Goal: Information Seeking & Learning: Check status

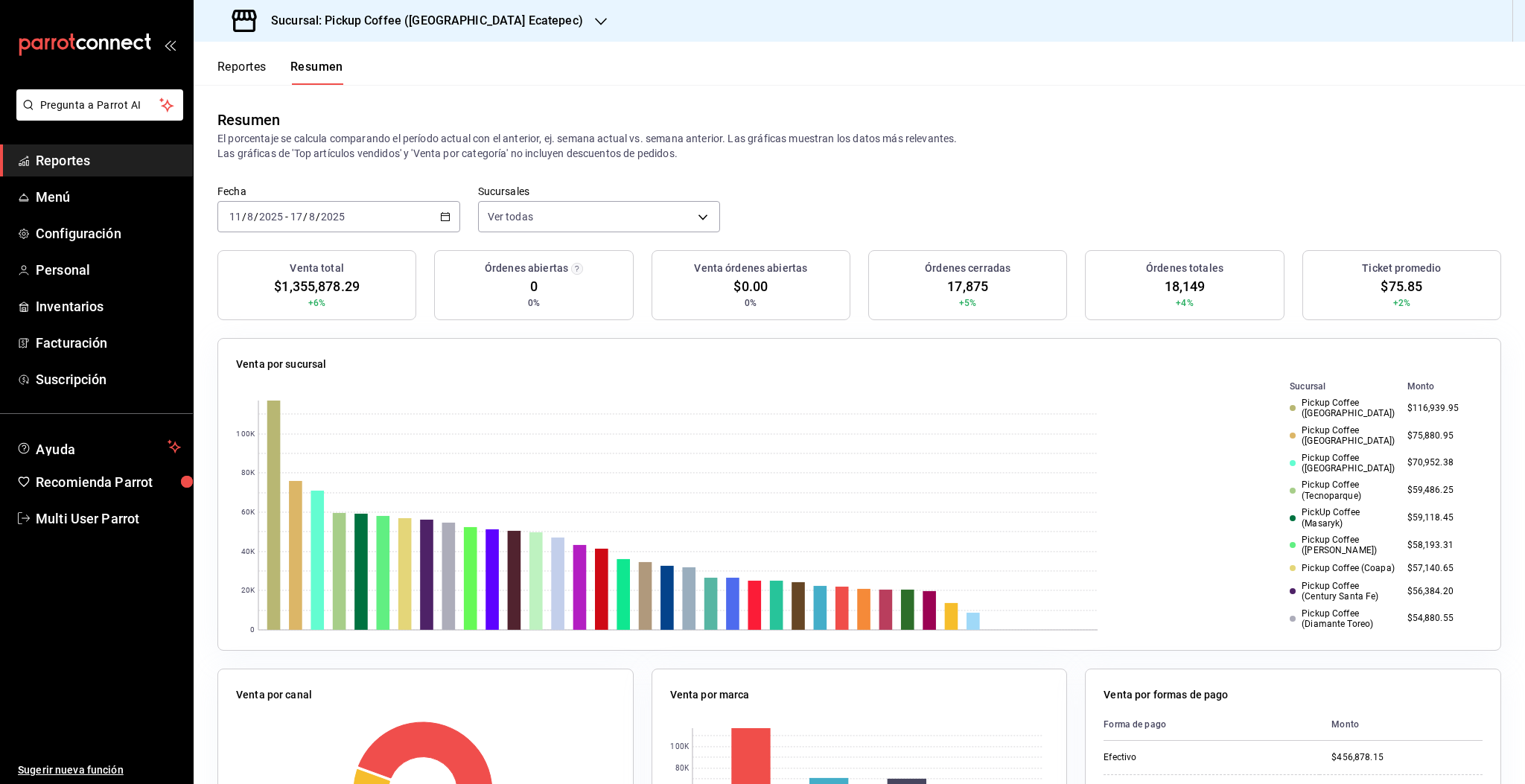
click at [241, 64] on button "Reportes" at bounding box center [242, 73] width 49 height 25
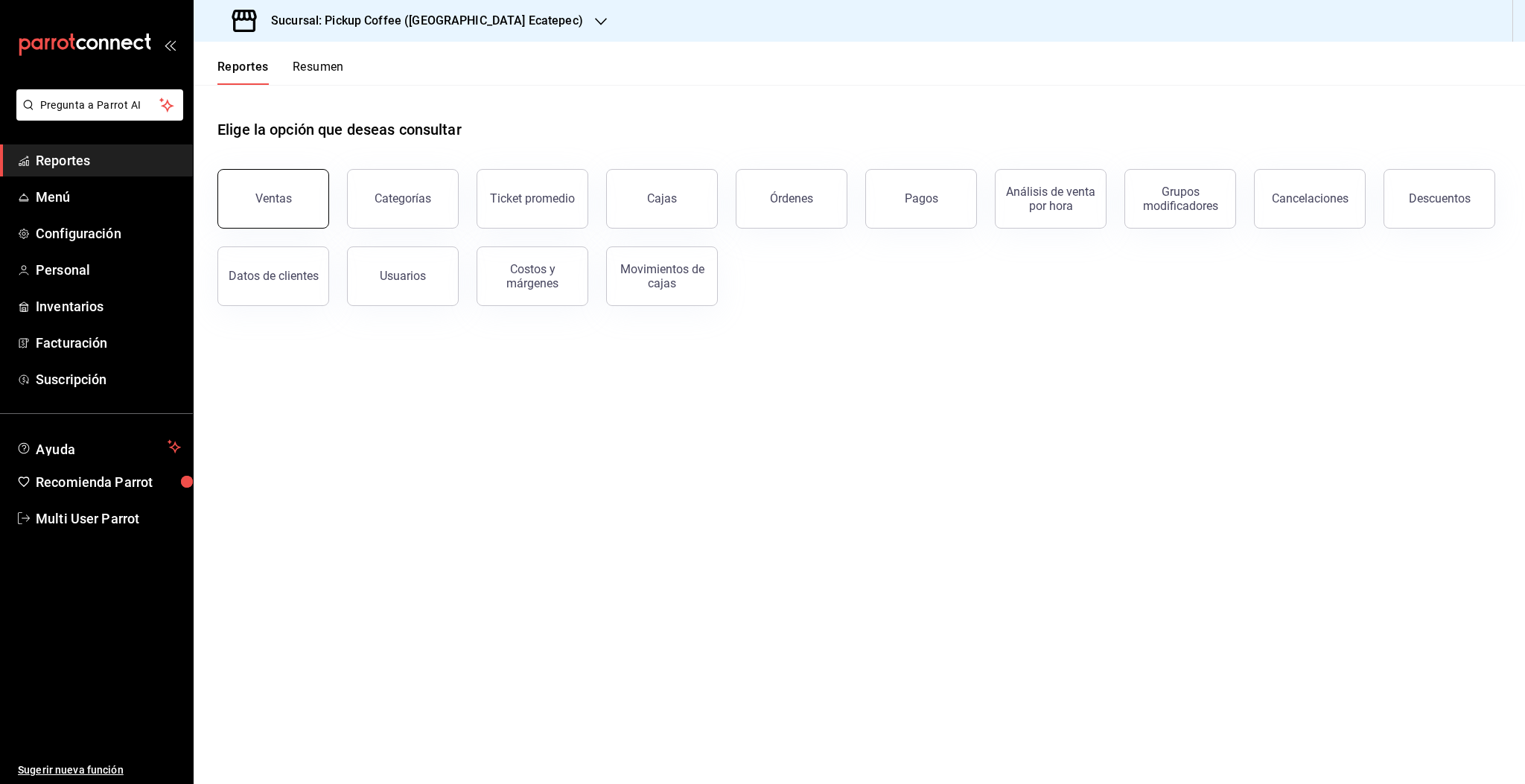
click at [284, 201] on div "Ventas" at bounding box center [274, 198] width 37 height 14
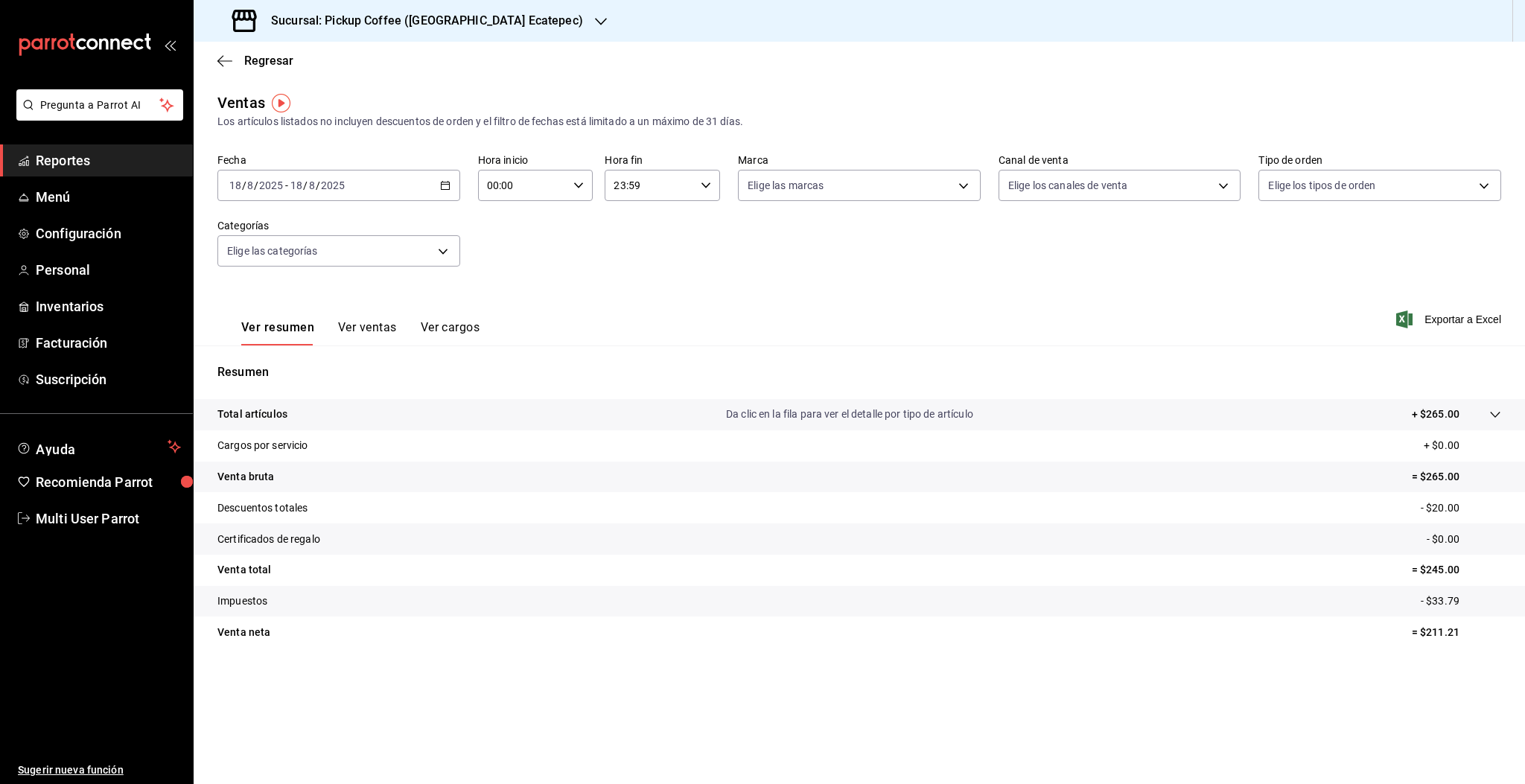
click at [364, 200] on div "[DATE] [DATE] - [DATE] [DATE]" at bounding box center [339, 185] width 243 height 31
click at [290, 367] on span "Rango de fechas" at bounding box center [288, 365] width 116 height 16
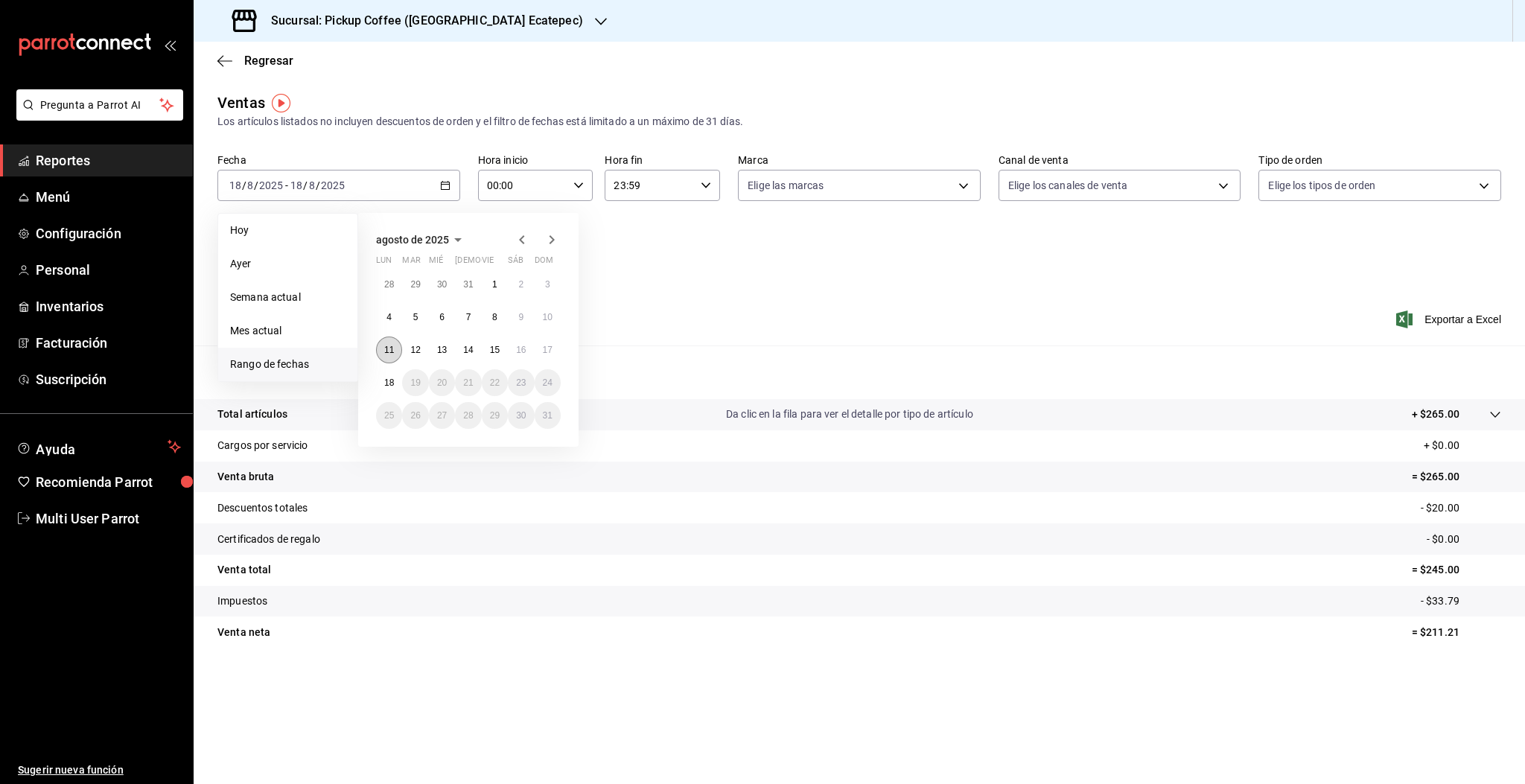
click at [394, 348] on button "11" at bounding box center [389, 350] width 26 height 27
click at [547, 348] on abbr "17" at bounding box center [547, 350] width 10 height 10
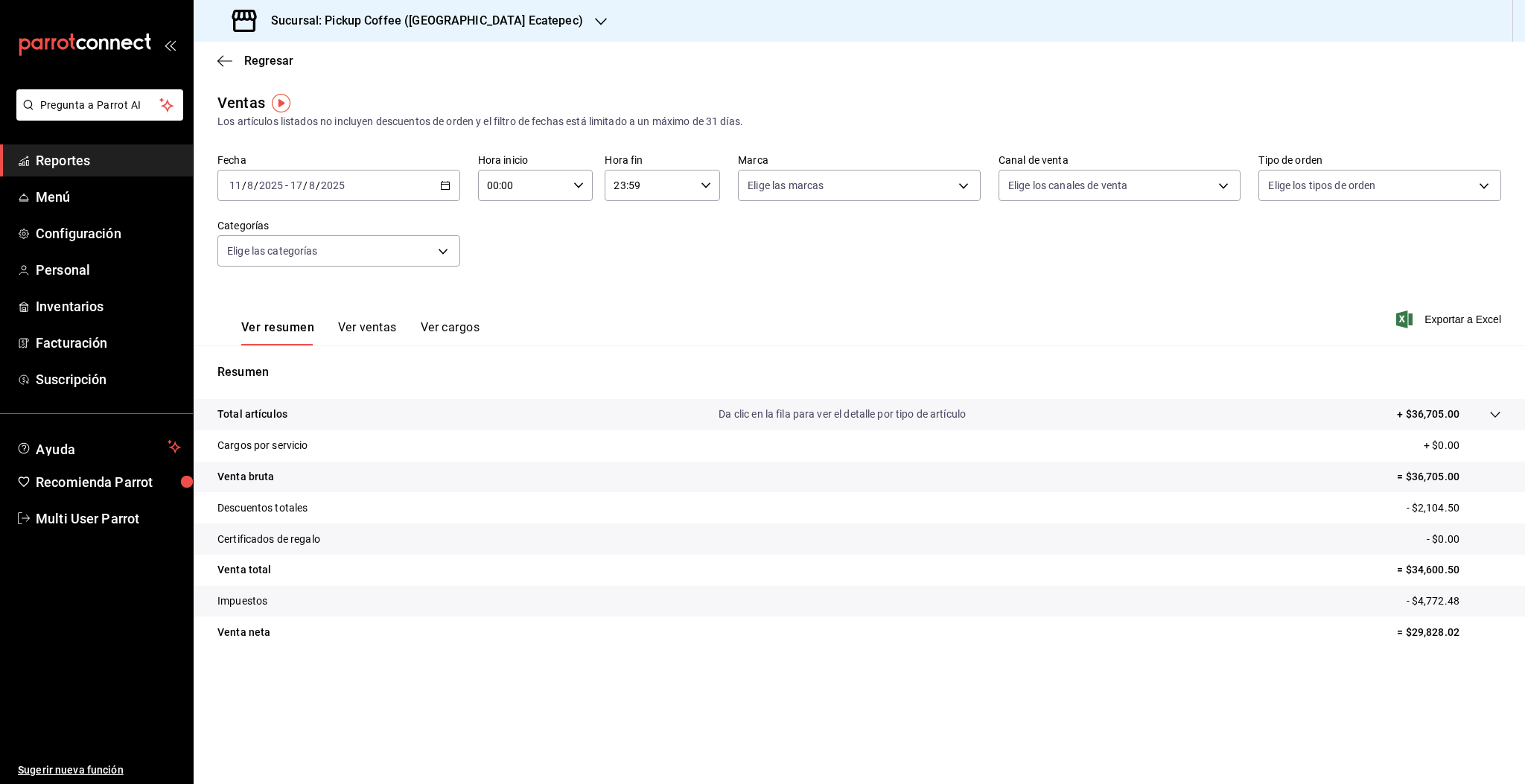
click at [454, 18] on h3 "Sucursal: Pickup Coffee ([GEOGRAPHIC_DATA] Ecatepec)" at bounding box center [421, 21] width 323 height 18
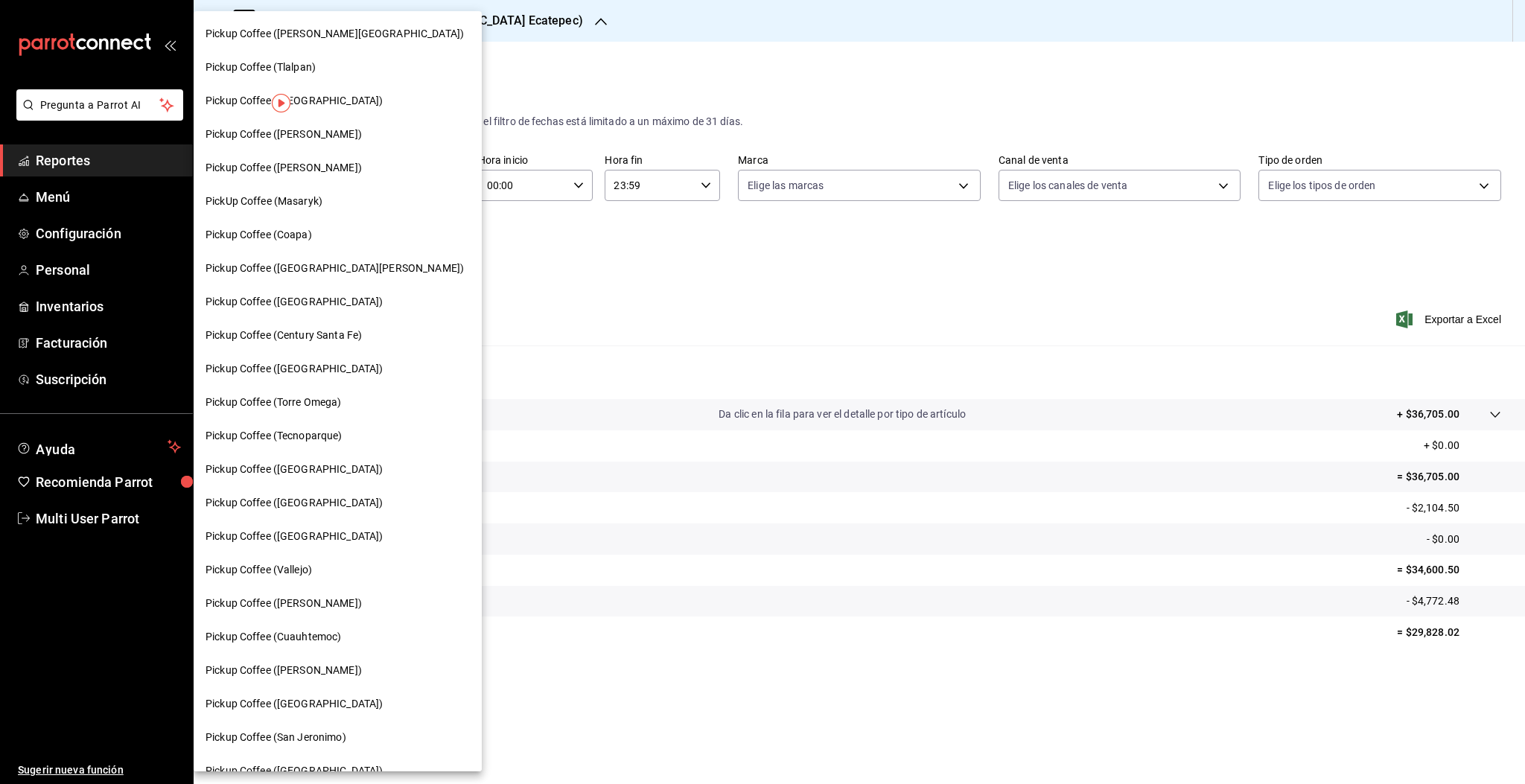
click at [301, 199] on span "PickUp Coffee (Masaryk)" at bounding box center [264, 202] width 117 height 16
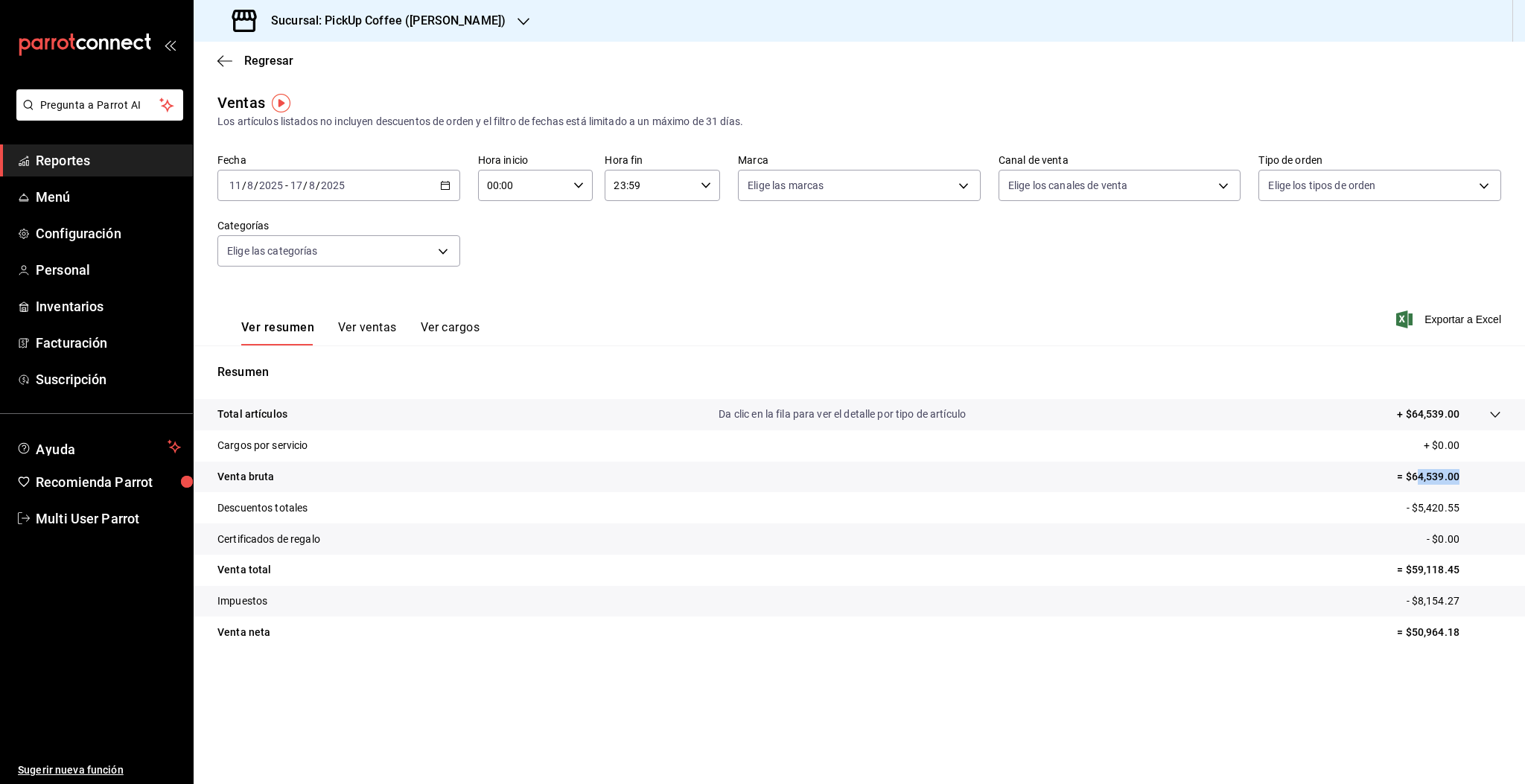
drag, startPoint x: 1414, startPoint y: 476, endPoint x: 1472, endPoint y: 473, distance: 58.1
click at [1472, 473] on p "= $64,539.00" at bounding box center [1449, 477] width 104 height 16
drag, startPoint x: 1409, startPoint y: 472, endPoint x: 1465, endPoint y: 461, distance: 57.1
click at [1465, 461] on tr "Venta bruta = $64,539.00" at bounding box center [859, 476] width 1331 height 31
copy p "64,539.00"
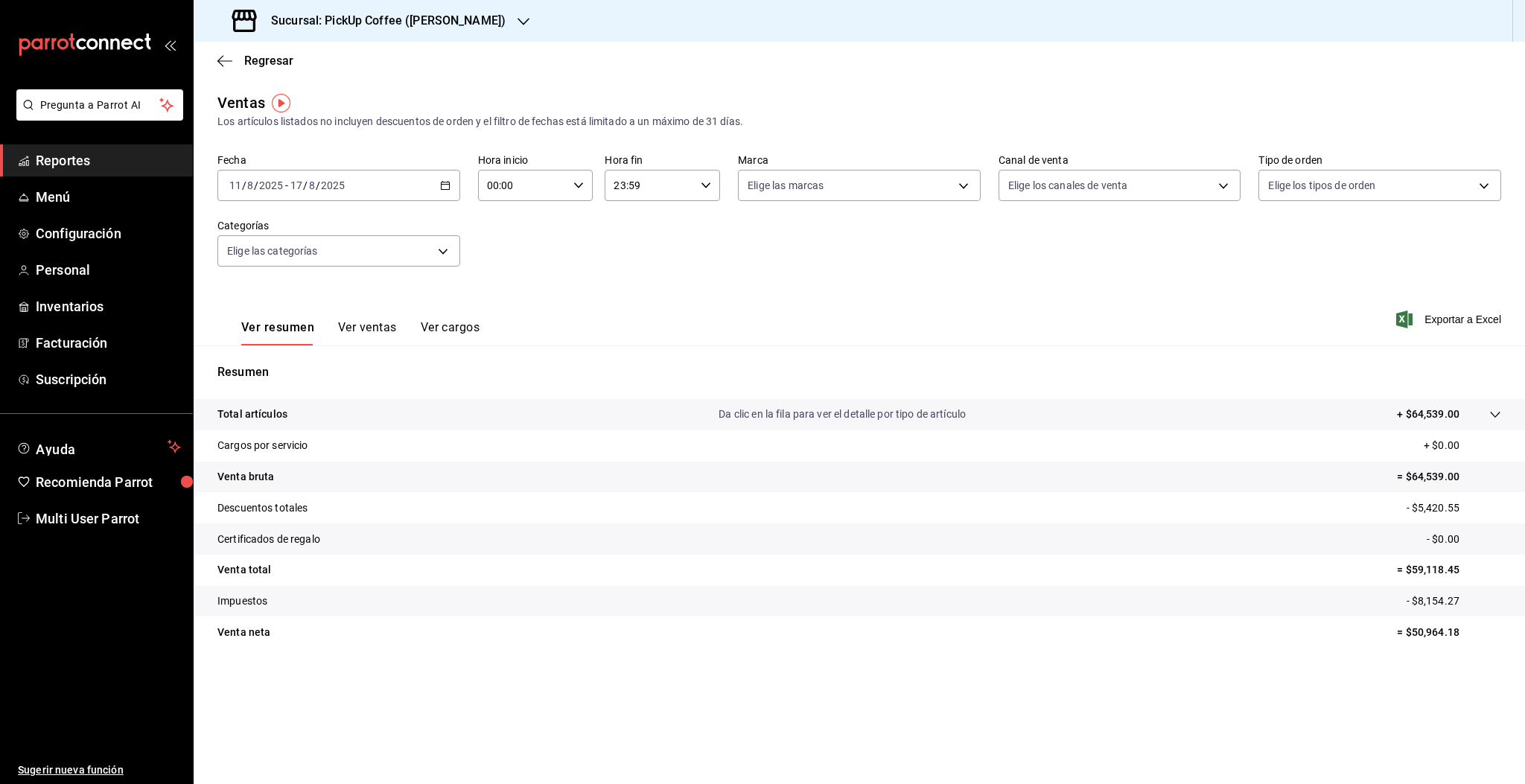
click at [418, 25] on h3 "Sucursal: PickUp Coffee (Masaryk)" at bounding box center [382, 21] width 246 height 18
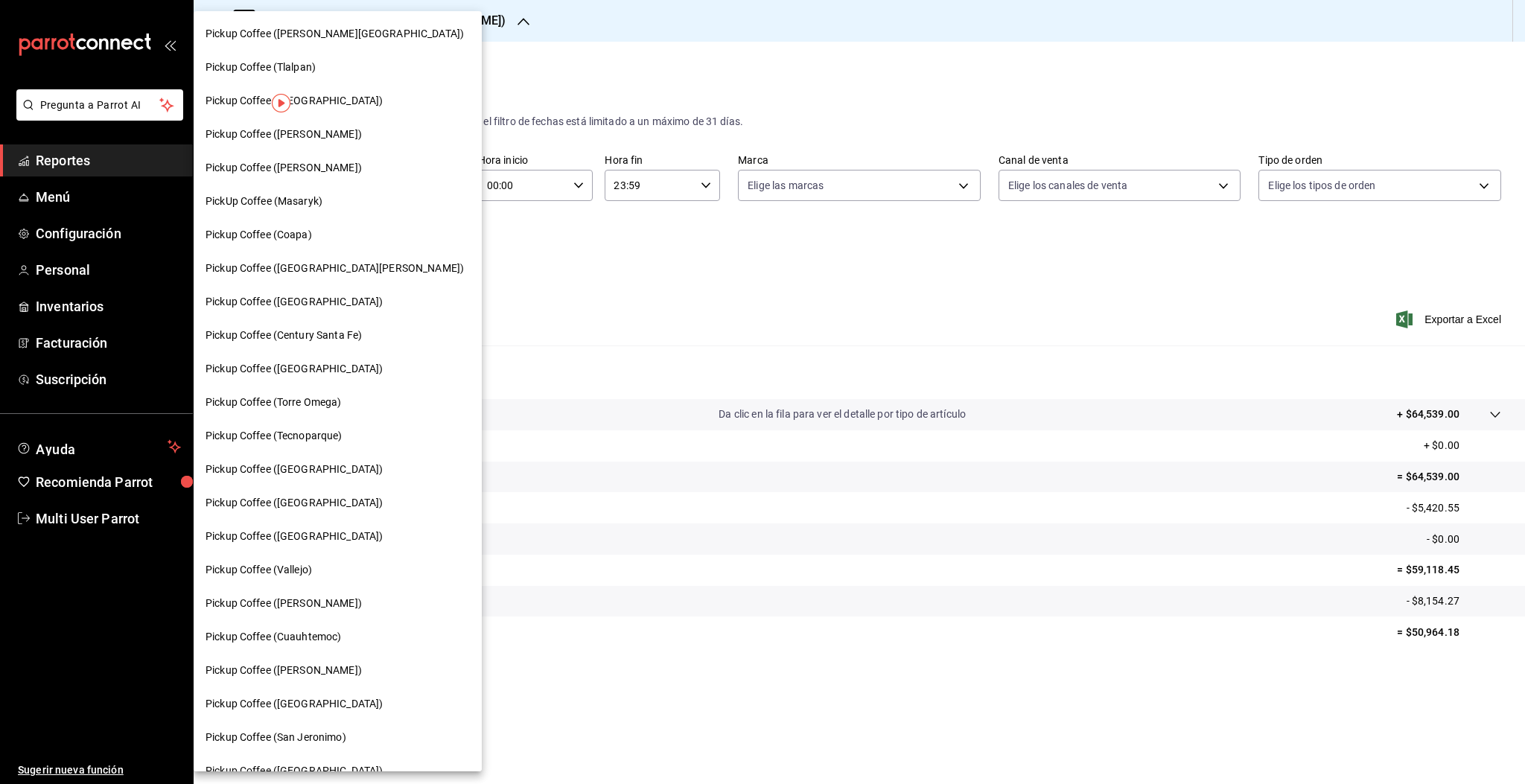
click at [332, 676] on span "Pickup Coffee ([PERSON_NAME])" at bounding box center [284, 671] width 156 height 16
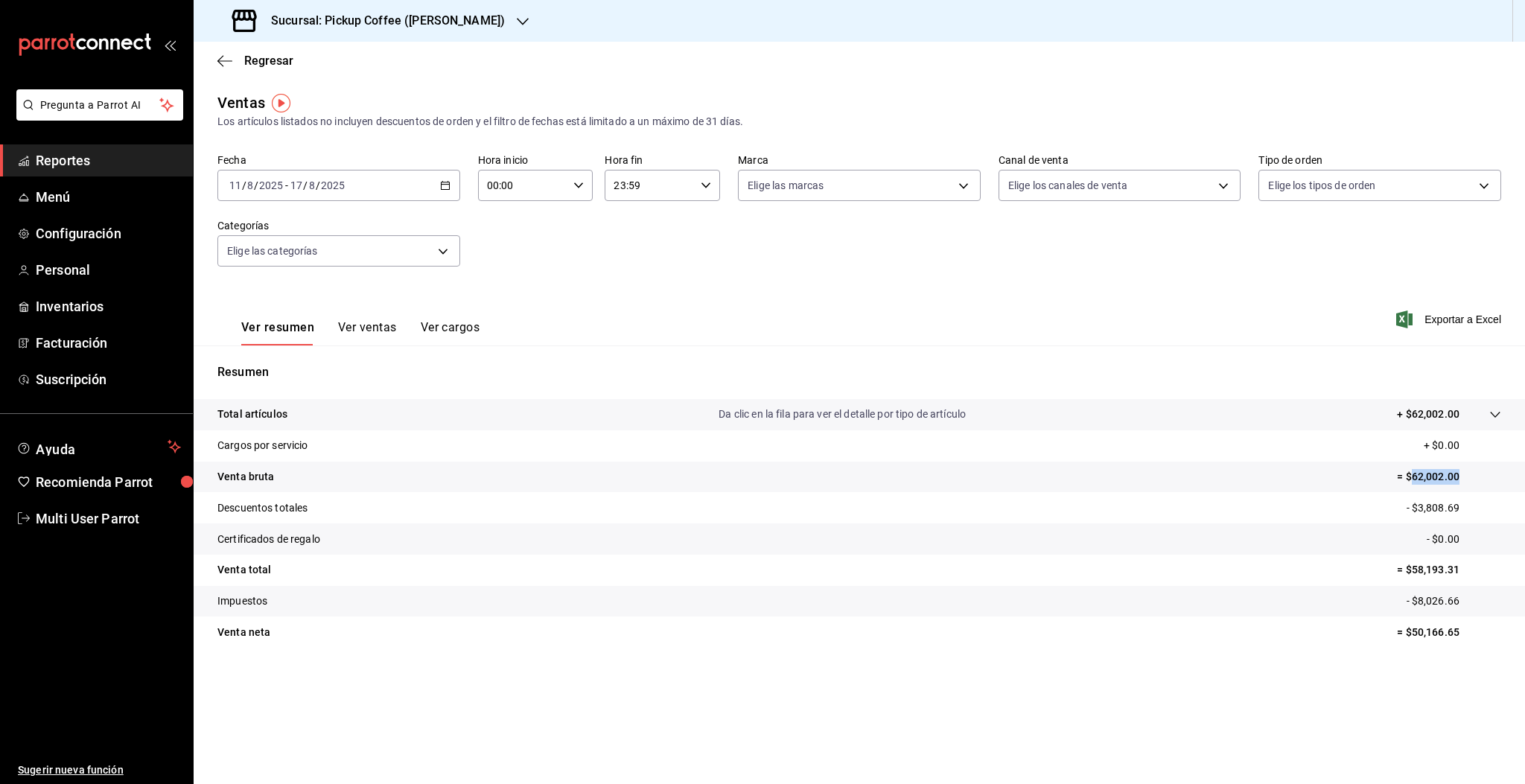
drag, startPoint x: 1414, startPoint y: 475, endPoint x: 1466, endPoint y: 467, distance: 52.6
click at [1469, 472] on p "= $62,002.00" at bounding box center [1449, 477] width 104 height 16
copy p "62,002.00"
click at [450, 17] on h3 "Sucursal: Pickup Coffee (Campos Eliseos)" at bounding box center [382, 21] width 245 height 18
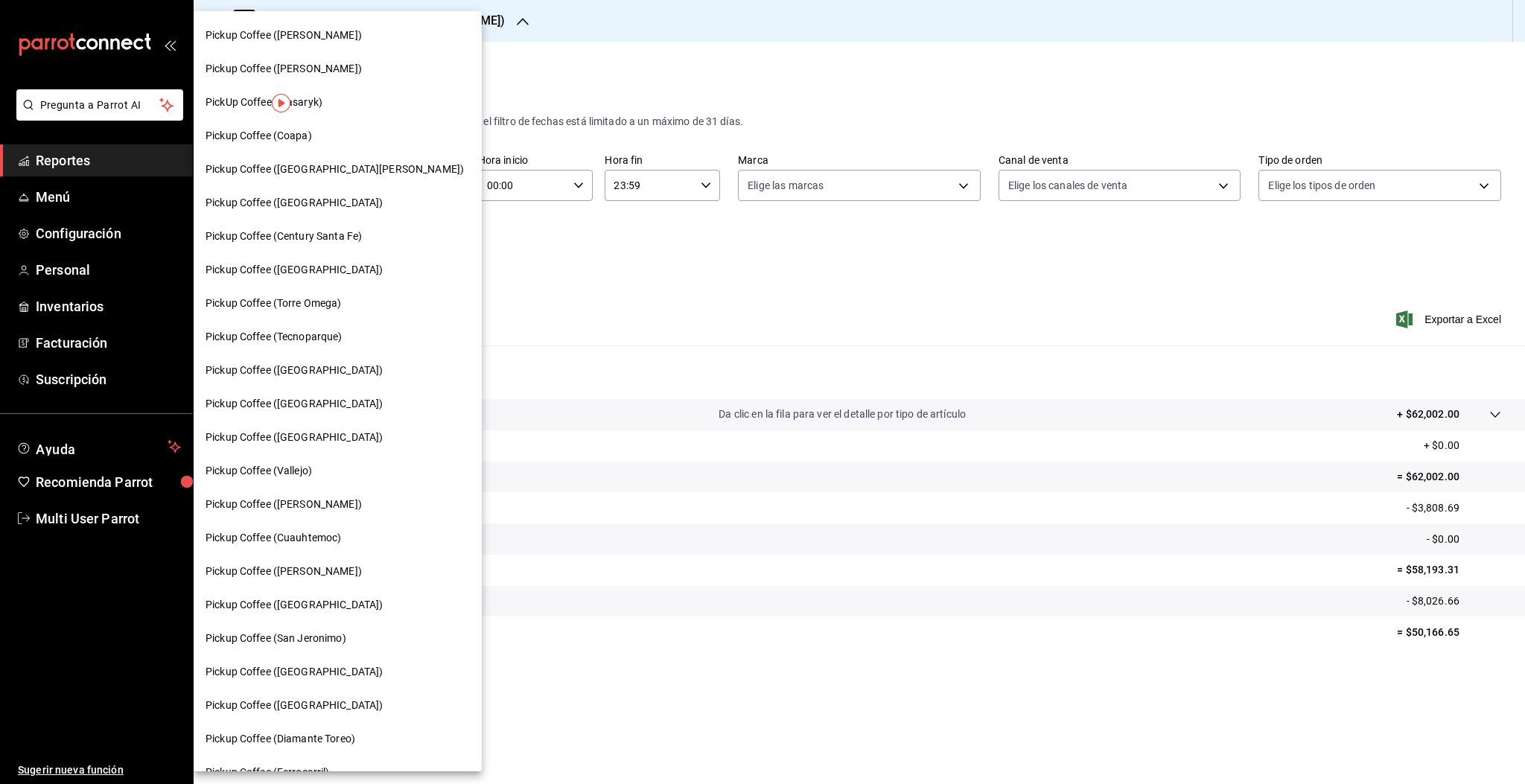
scroll to position [496, 0]
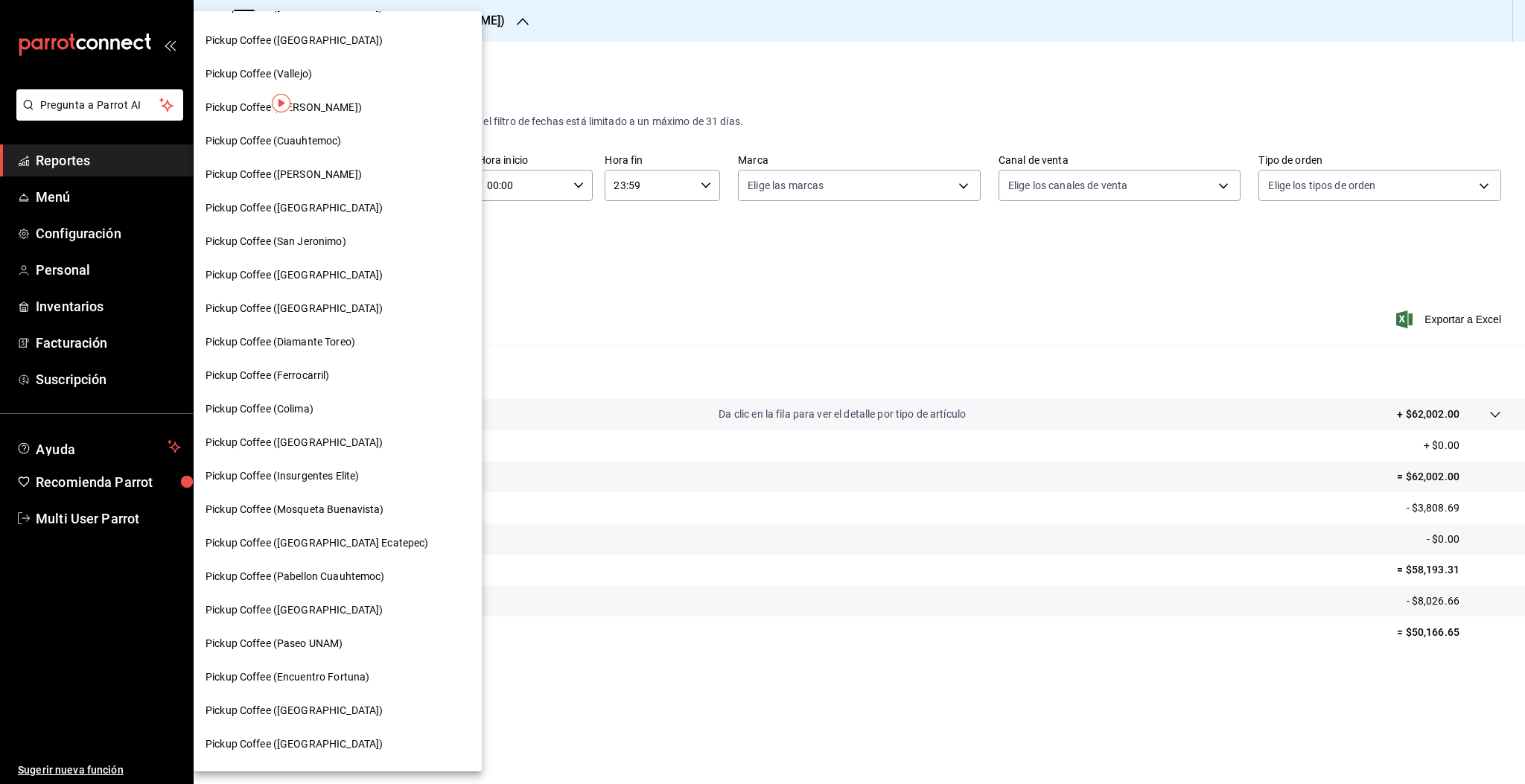
click at [307, 378] on span "Pickup Coffee (Ferrocarril)" at bounding box center [268, 376] width 124 height 16
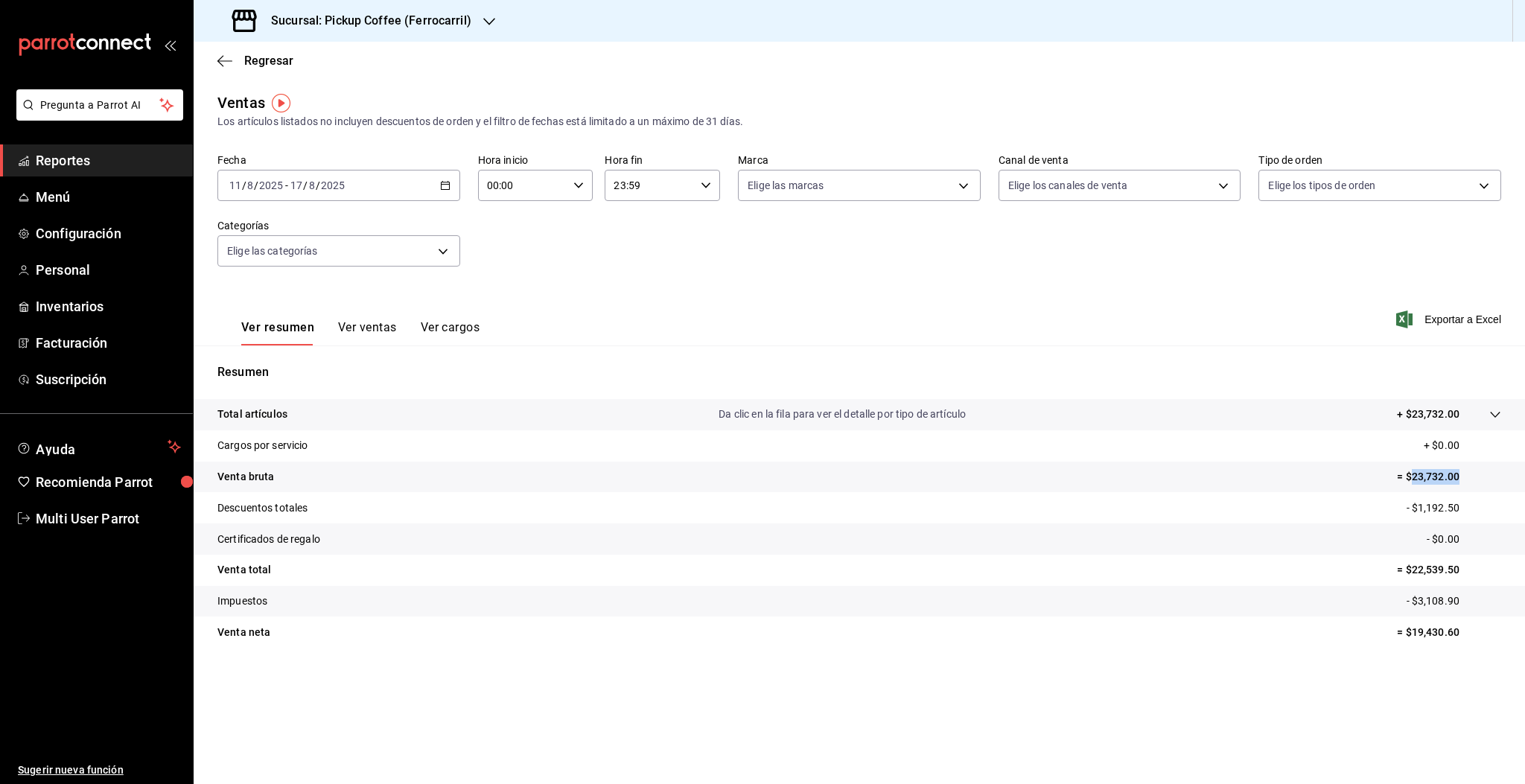
drag, startPoint x: 1411, startPoint y: 477, endPoint x: 1473, endPoint y: 466, distance: 63.0
click at [1484, 472] on p "= $23,732.00" at bounding box center [1449, 477] width 104 height 16
copy p "23,732.00"
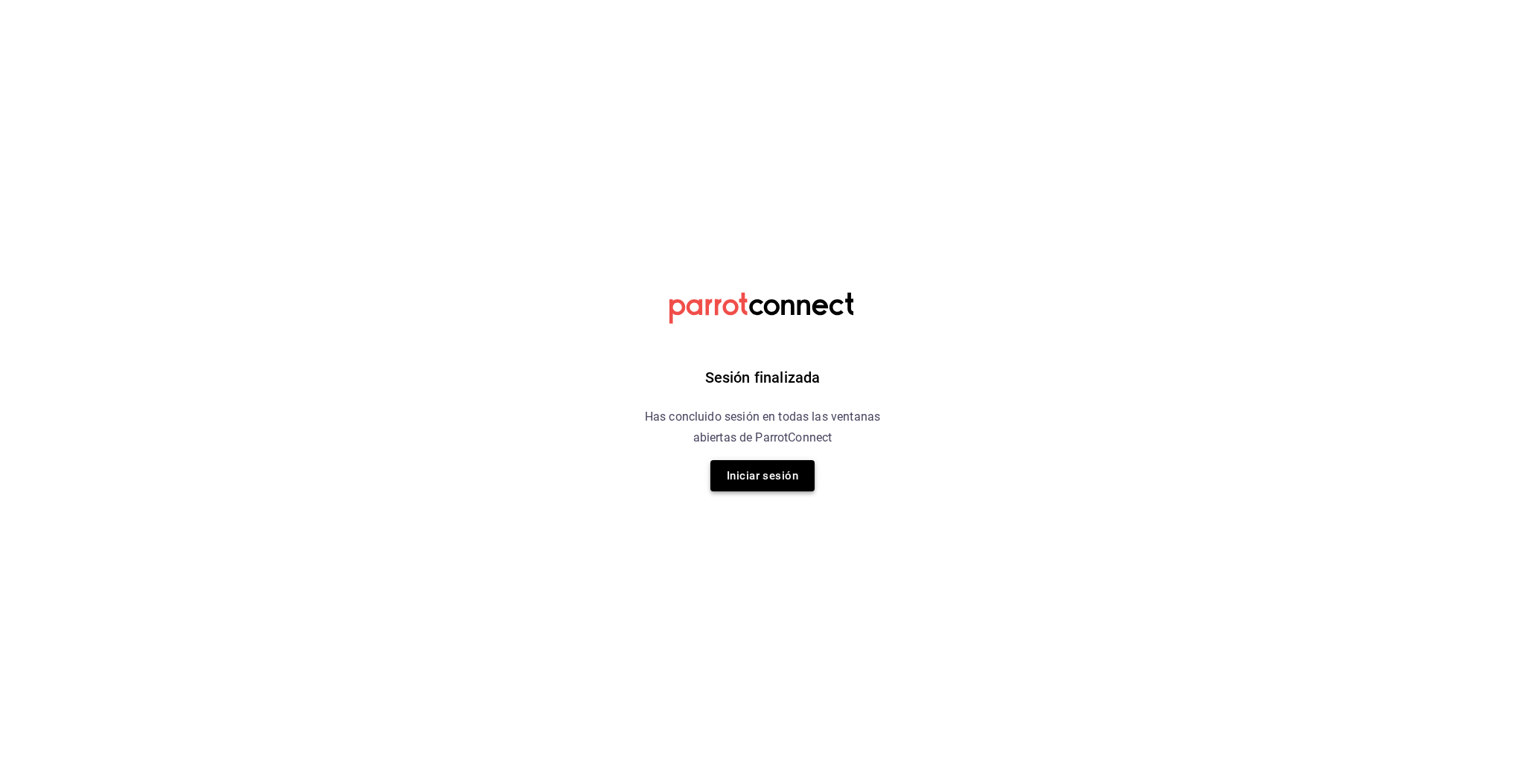
click at [769, 472] on button "Iniciar sesión" at bounding box center [762, 475] width 104 height 31
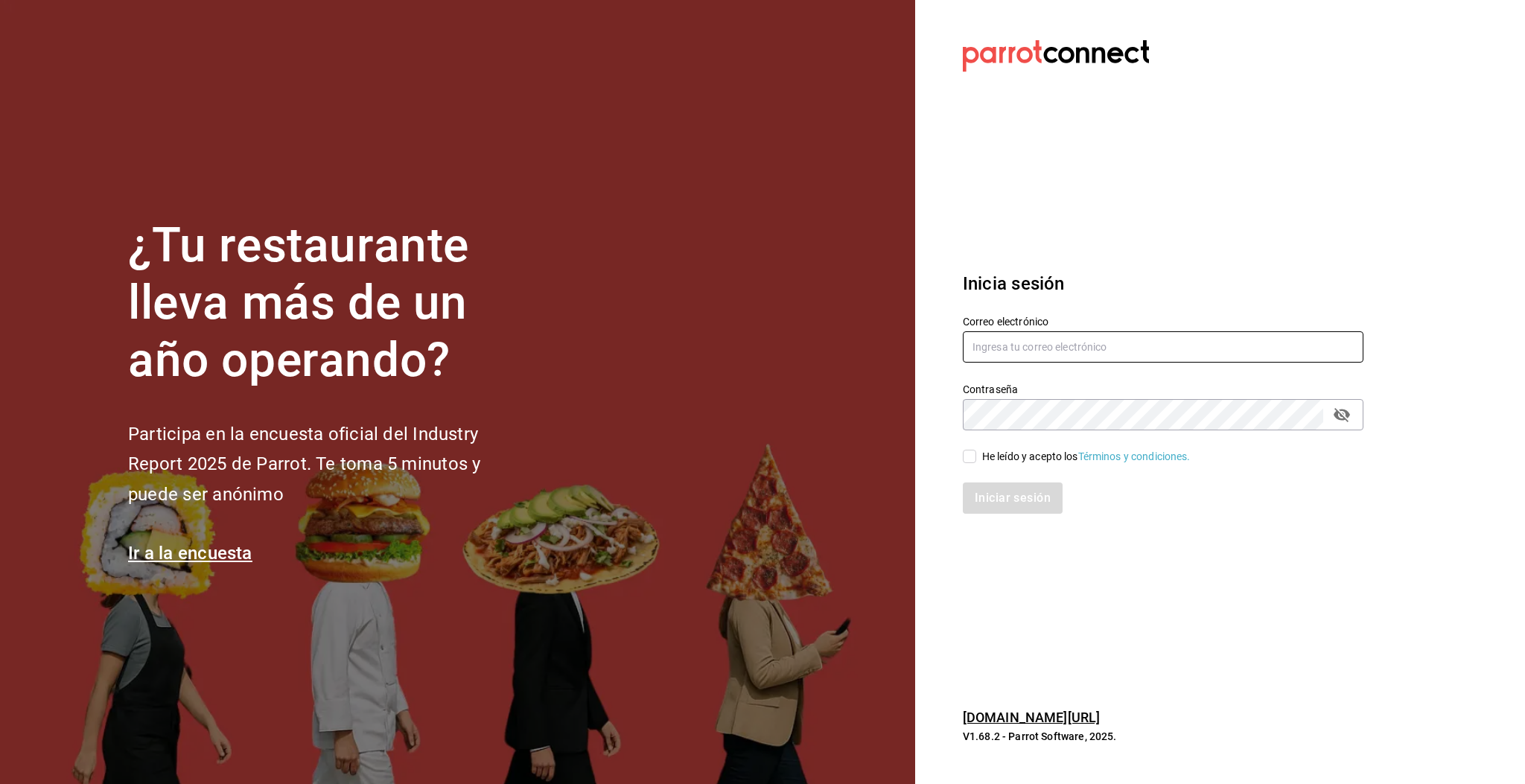
click at [1015, 339] on input "text" at bounding box center [1162, 347] width 401 height 31
type input "multiuser@pickup.com"
click at [1001, 463] on div "He leído y acepto los Términos y condiciones." at bounding box center [1087, 457] width 209 height 16
click at [976, 463] on input "He leído y acepto los Términos y condiciones." at bounding box center [969, 456] width 14 height 14
checkbox input "true"
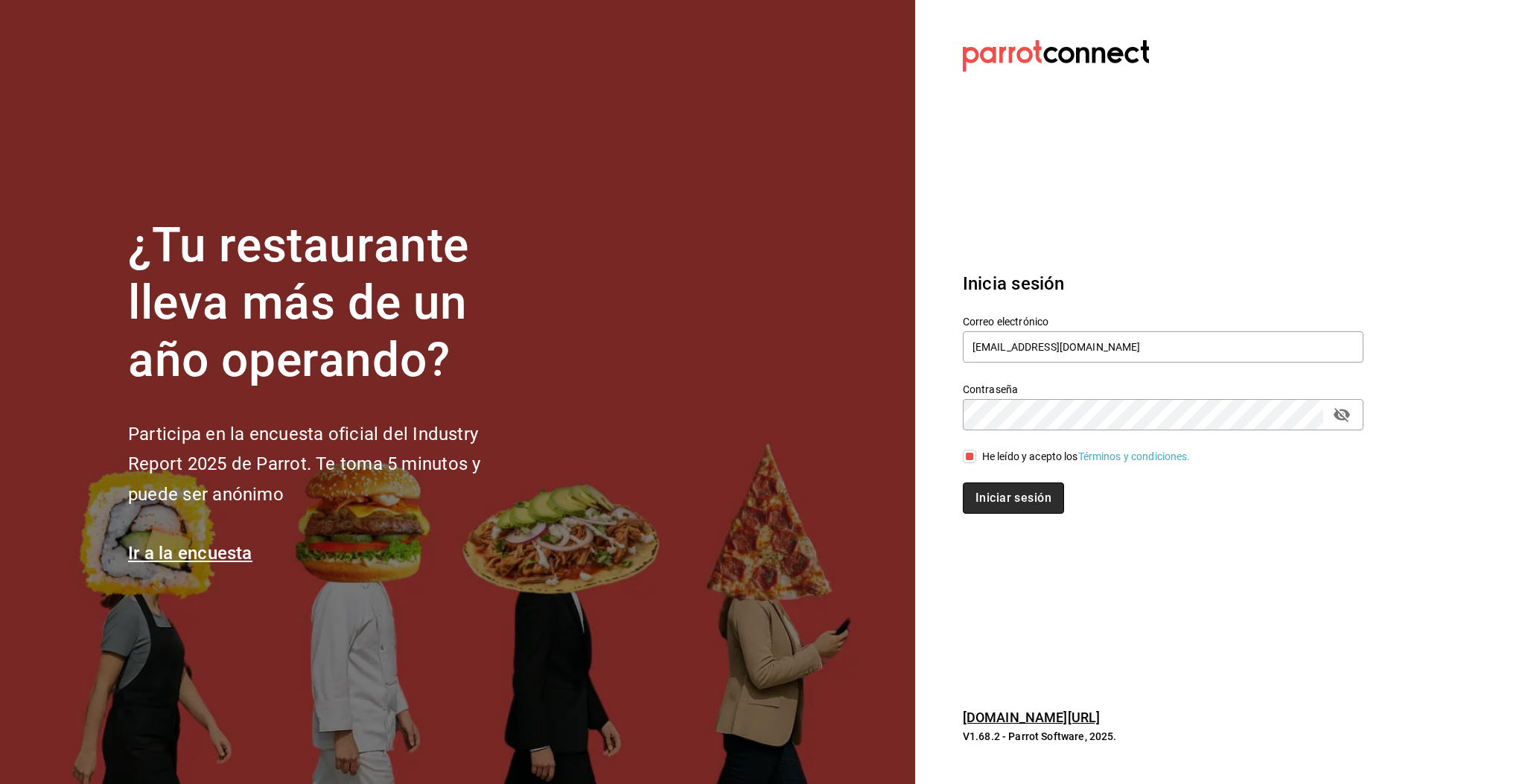
click at [1010, 502] on button "Iniciar sesión" at bounding box center [1013, 498] width 101 height 31
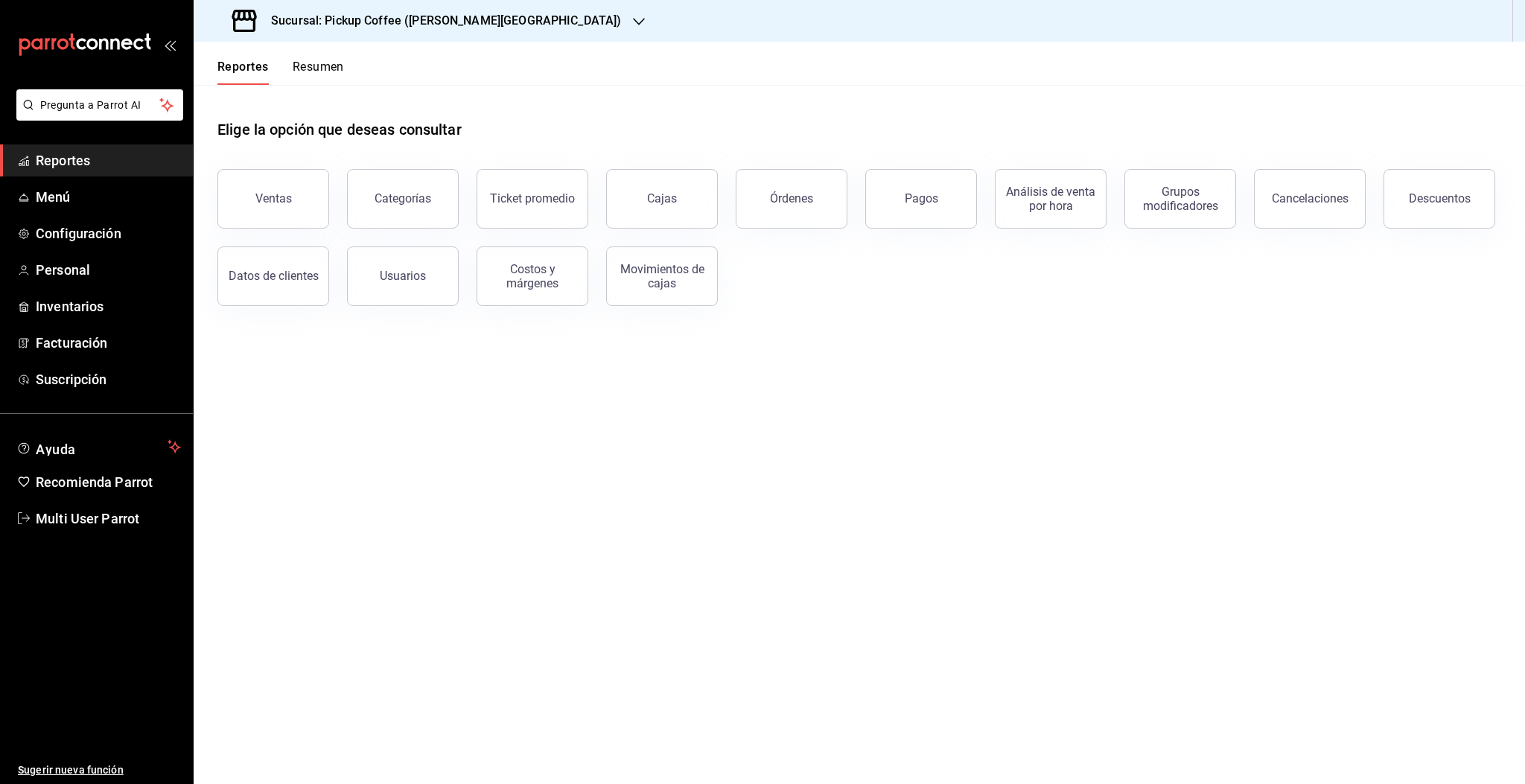
click at [323, 69] on button "Resumen" at bounding box center [318, 73] width 51 height 25
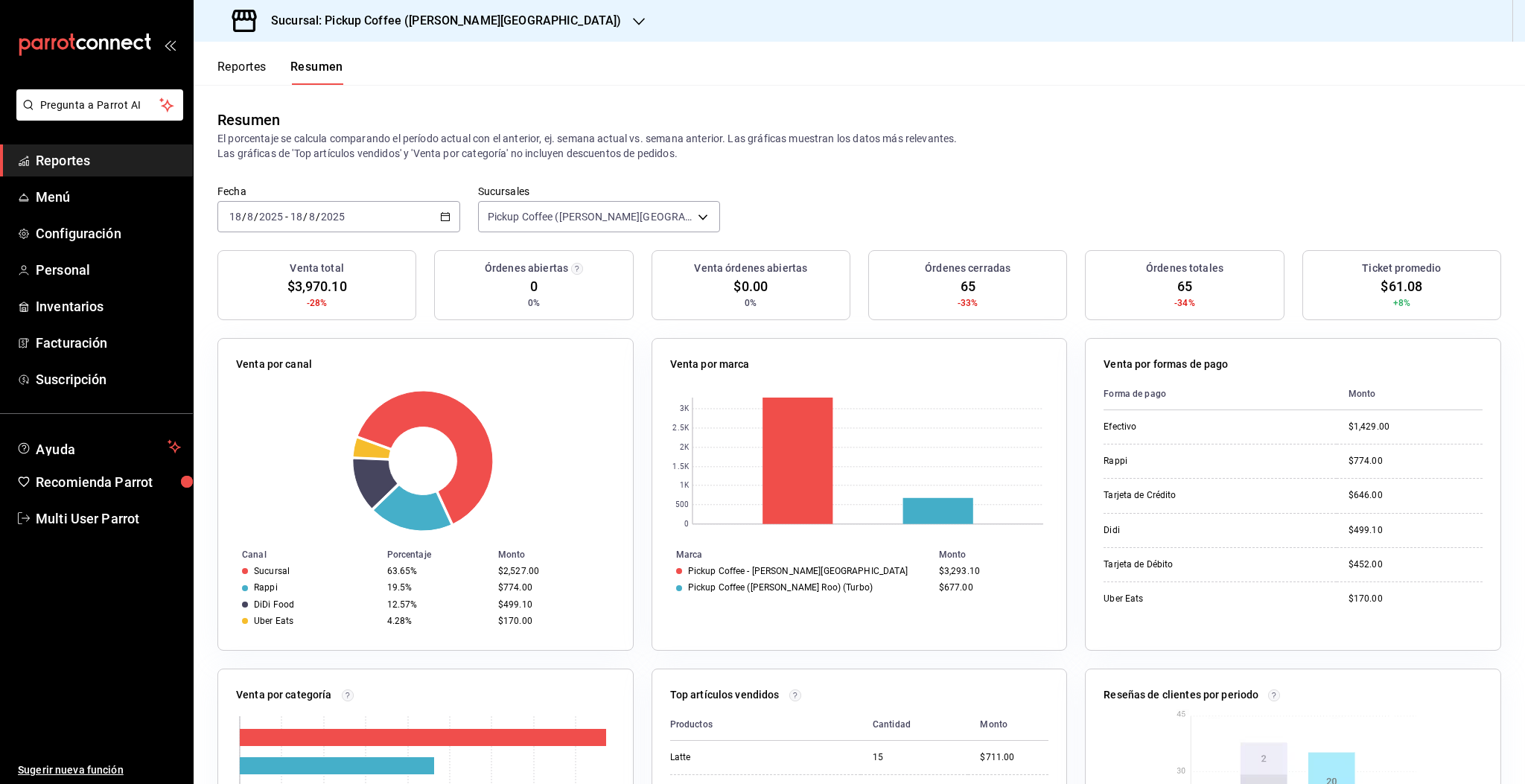
click at [370, 221] on div "[DATE] [DATE] - [DATE] [DATE]" at bounding box center [339, 216] width 243 height 31
click at [303, 428] on span "Rango de fechas" at bounding box center [288, 429] width 116 height 16
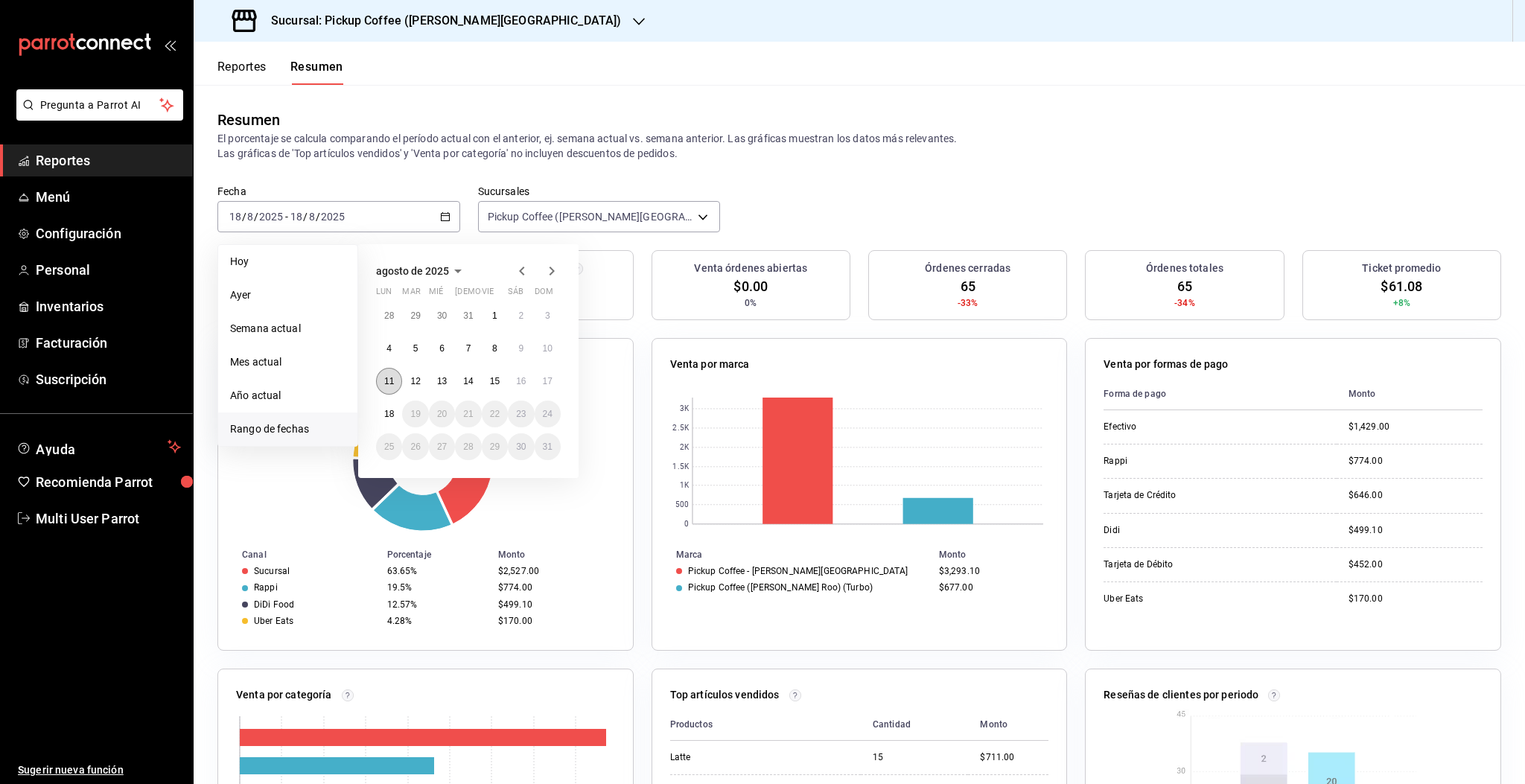
click at [387, 388] on button "11" at bounding box center [389, 382] width 26 height 27
click at [543, 382] on abbr "17" at bounding box center [547, 381] width 10 height 10
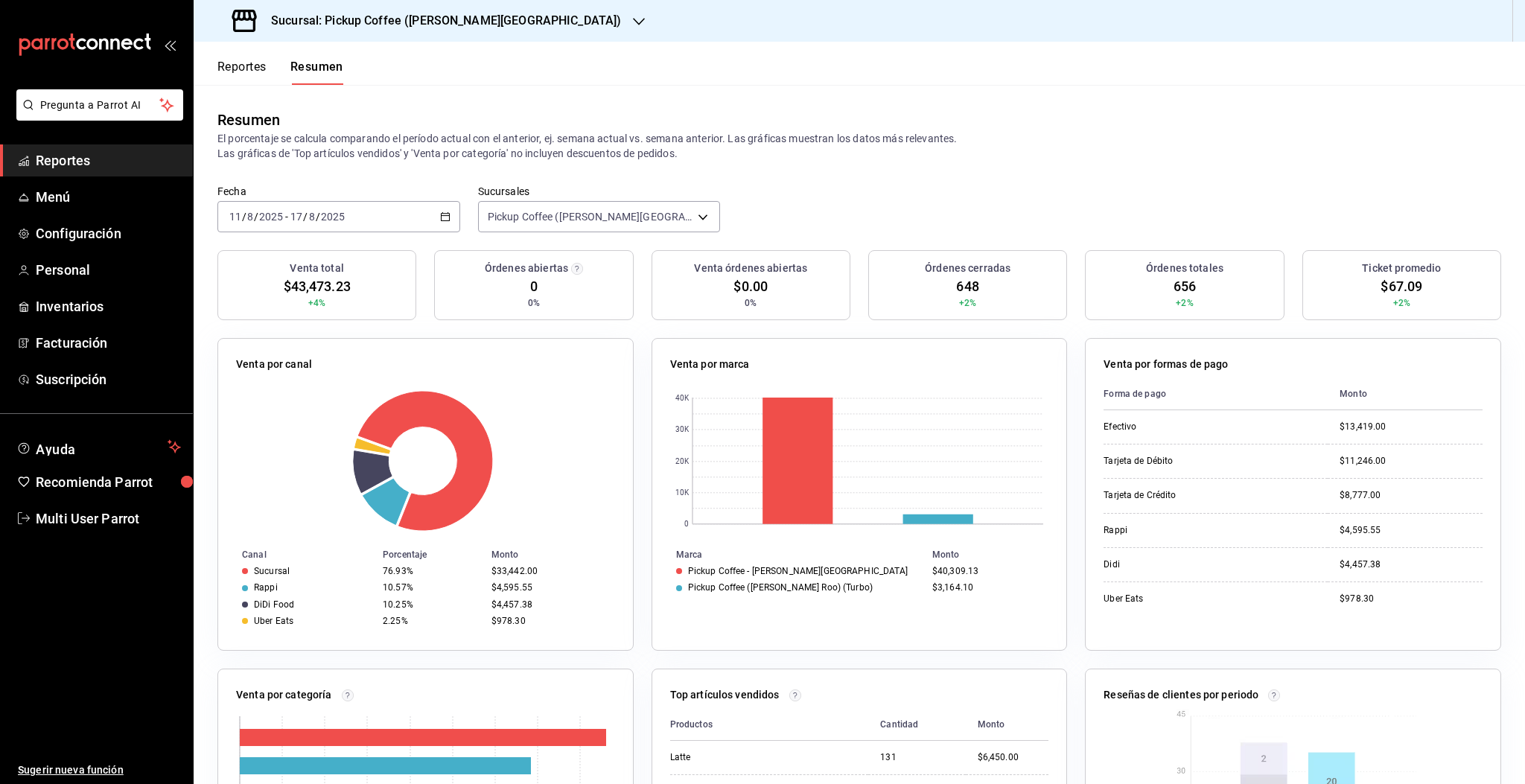
click at [438, 27] on h3 "Sucursal: Pickup Coffee ([PERSON_NAME][GEOGRAPHIC_DATA])" at bounding box center [440, 21] width 362 height 18
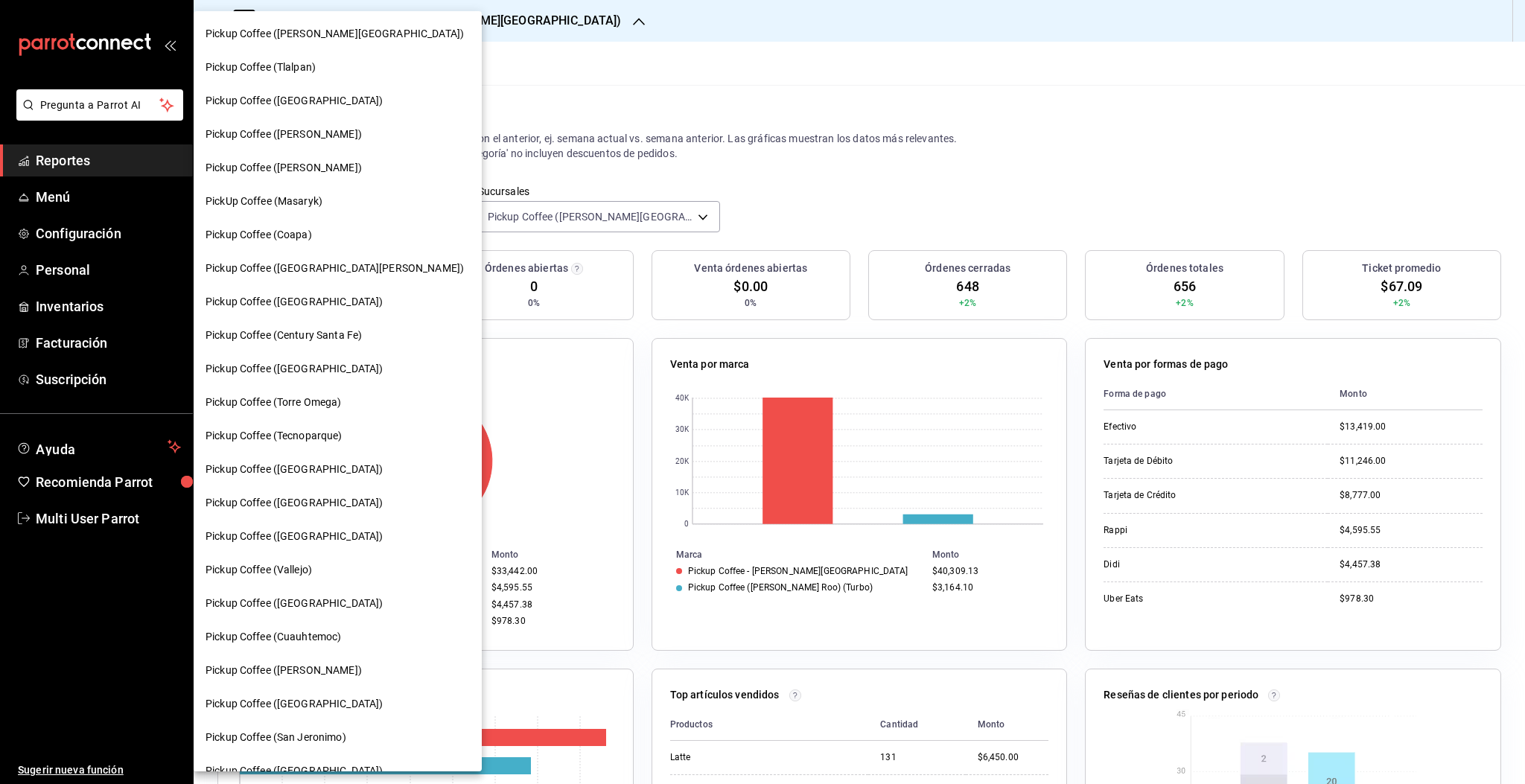
click at [312, 464] on span "Pickup Coffee ([GEOGRAPHIC_DATA])" at bounding box center [294, 469] width 177 height 16
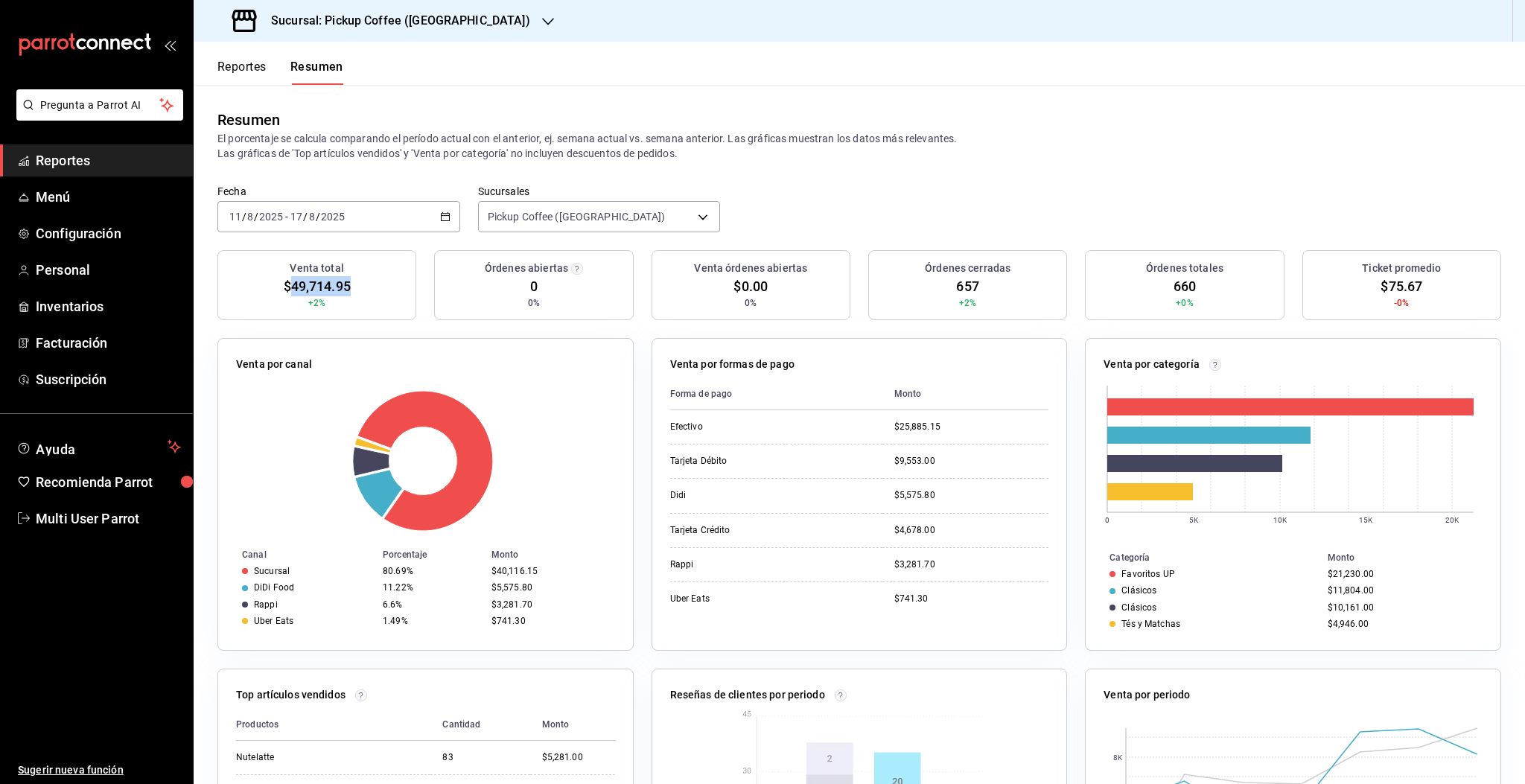
drag, startPoint x: 287, startPoint y: 280, endPoint x: 353, endPoint y: 288, distance: 66.5
click at [353, 288] on div "Venta total $49,714.95 +2%" at bounding box center [316, 285] width 198 height 70
copy span "49,714.95"
click at [225, 61] on button "Reportes" at bounding box center [242, 73] width 49 height 25
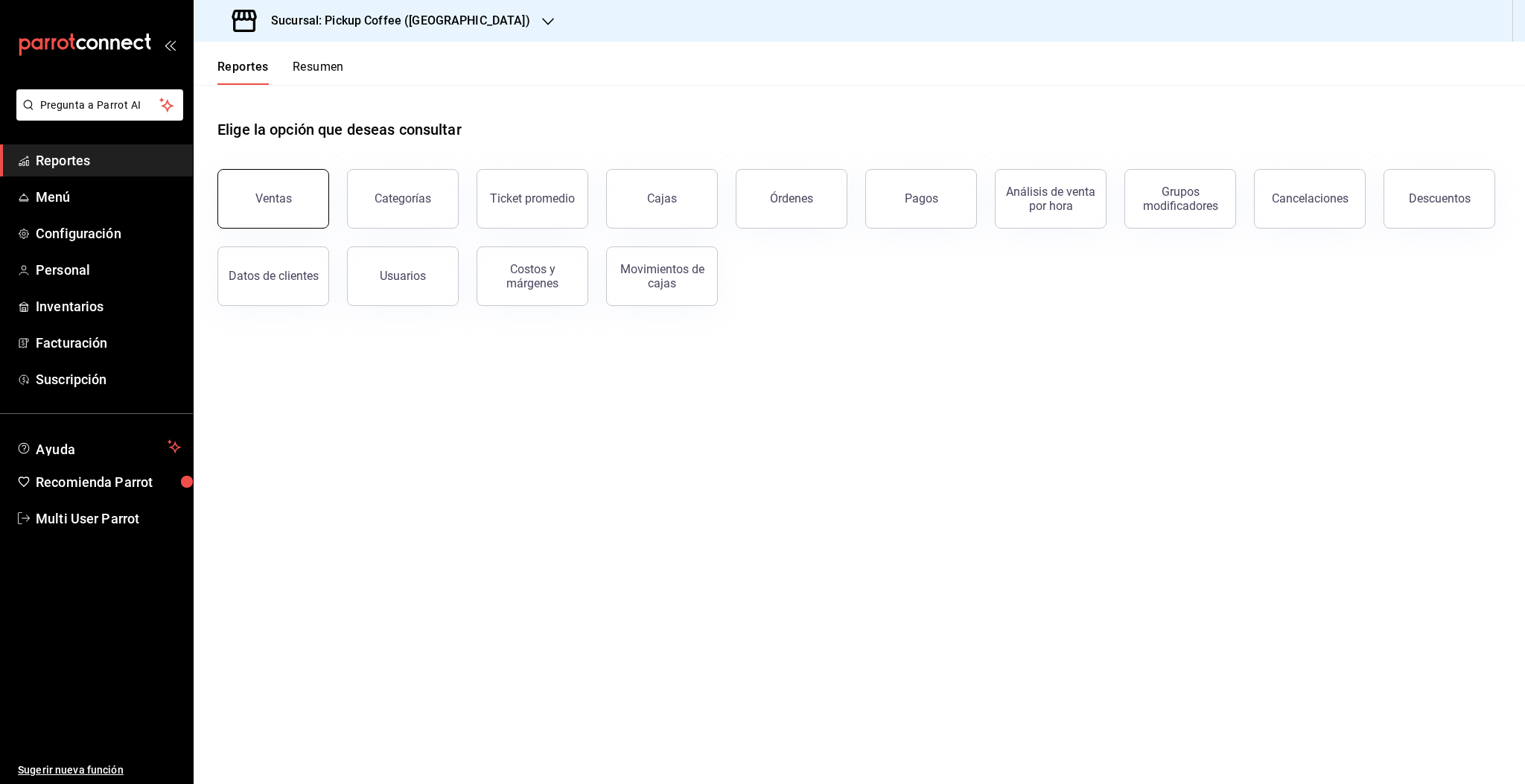
click at [304, 210] on button "Ventas" at bounding box center [273, 198] width 112 height 60
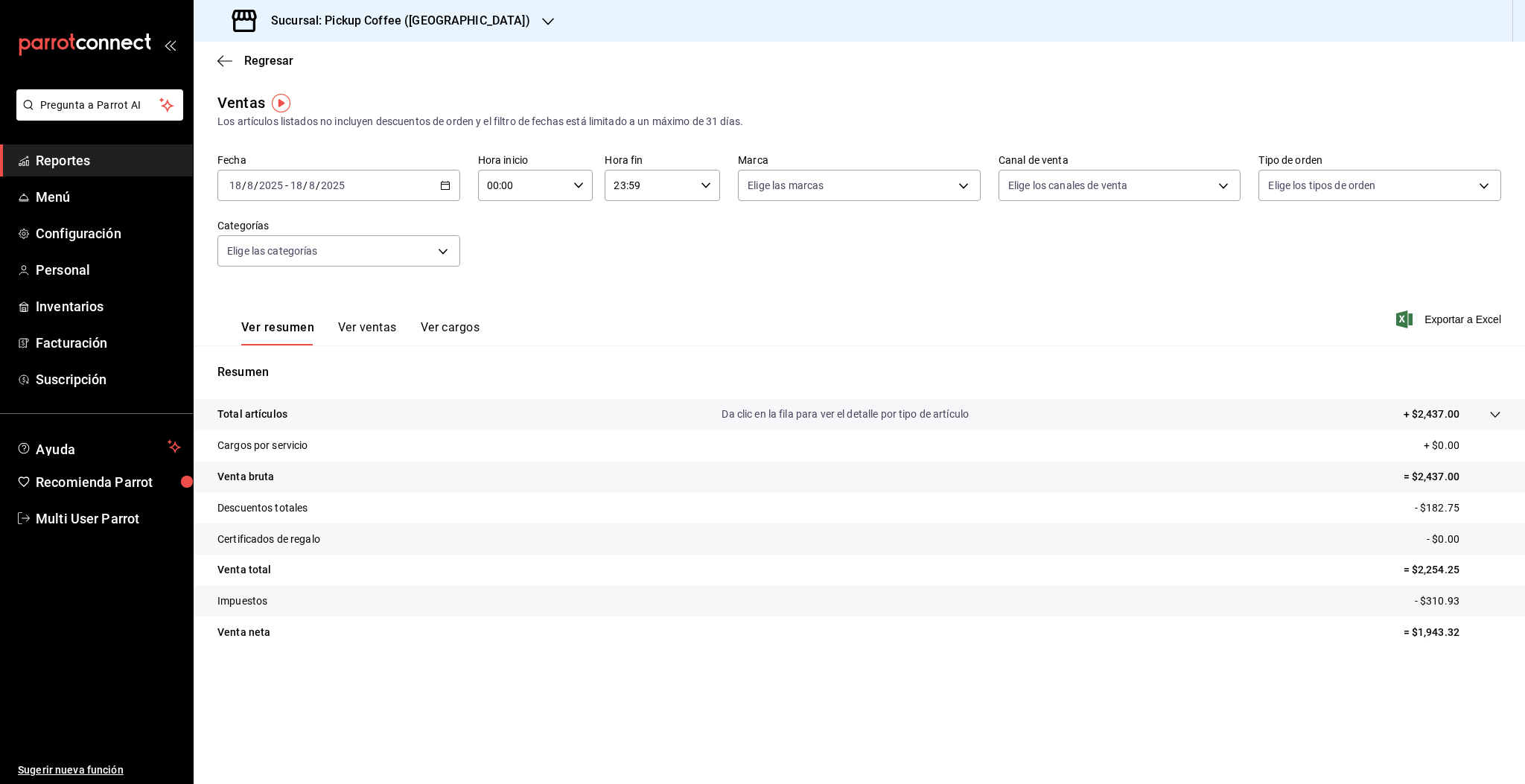
click at [413, 198] on div "[DATE] [DATE] - [DATE] [DATE]" at bounding box center [339, 185] width 243 height 31
click at [302, 363] on span "Rango de fechas" at bounding box center [288, 365] width 116 height 16
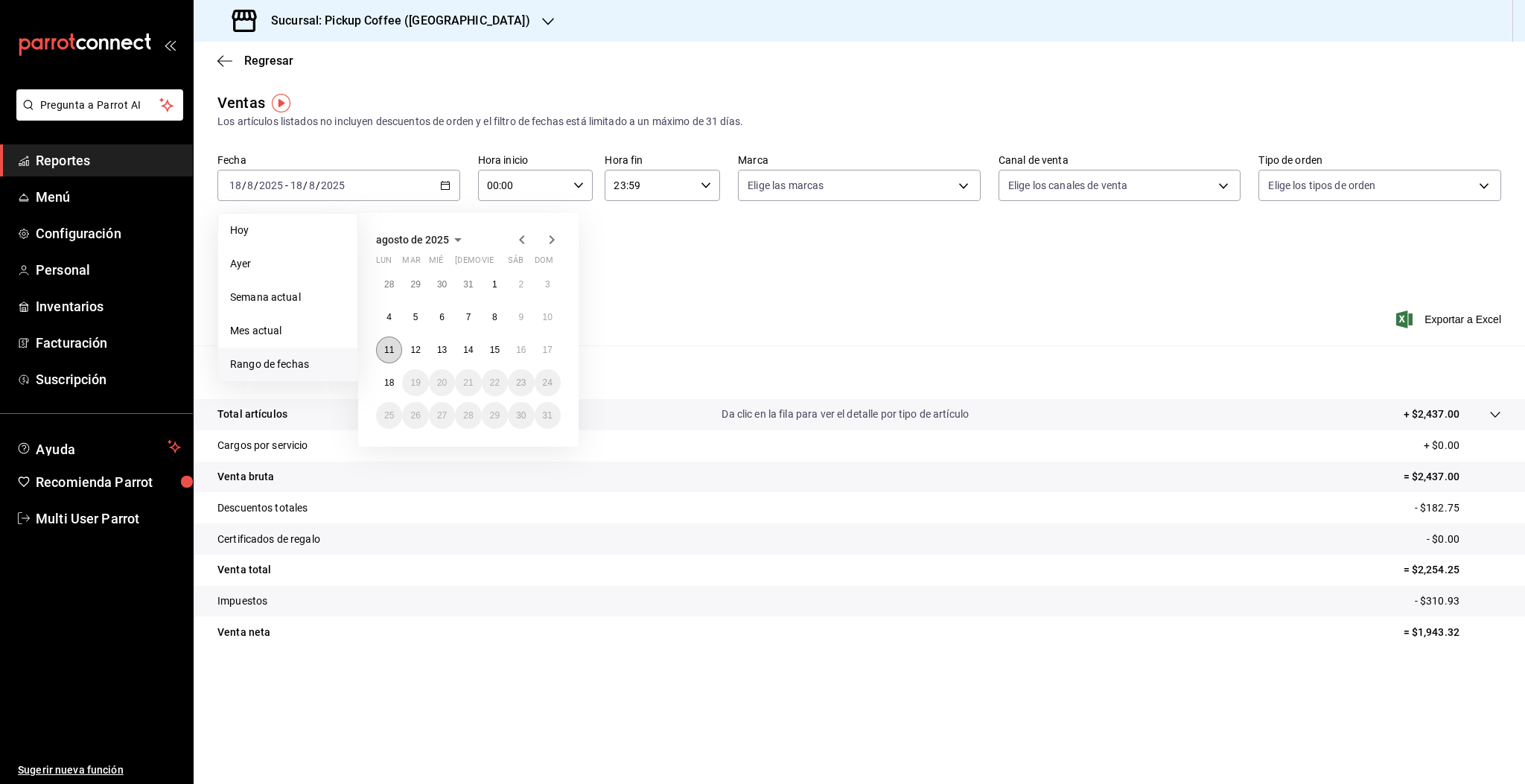
click at [390, 352] on abbr "11" at bounding box center [389, 350] width 10 height 10
click at [552, 360] on button "17" at bounding box center [547, 350] width 26 height 27
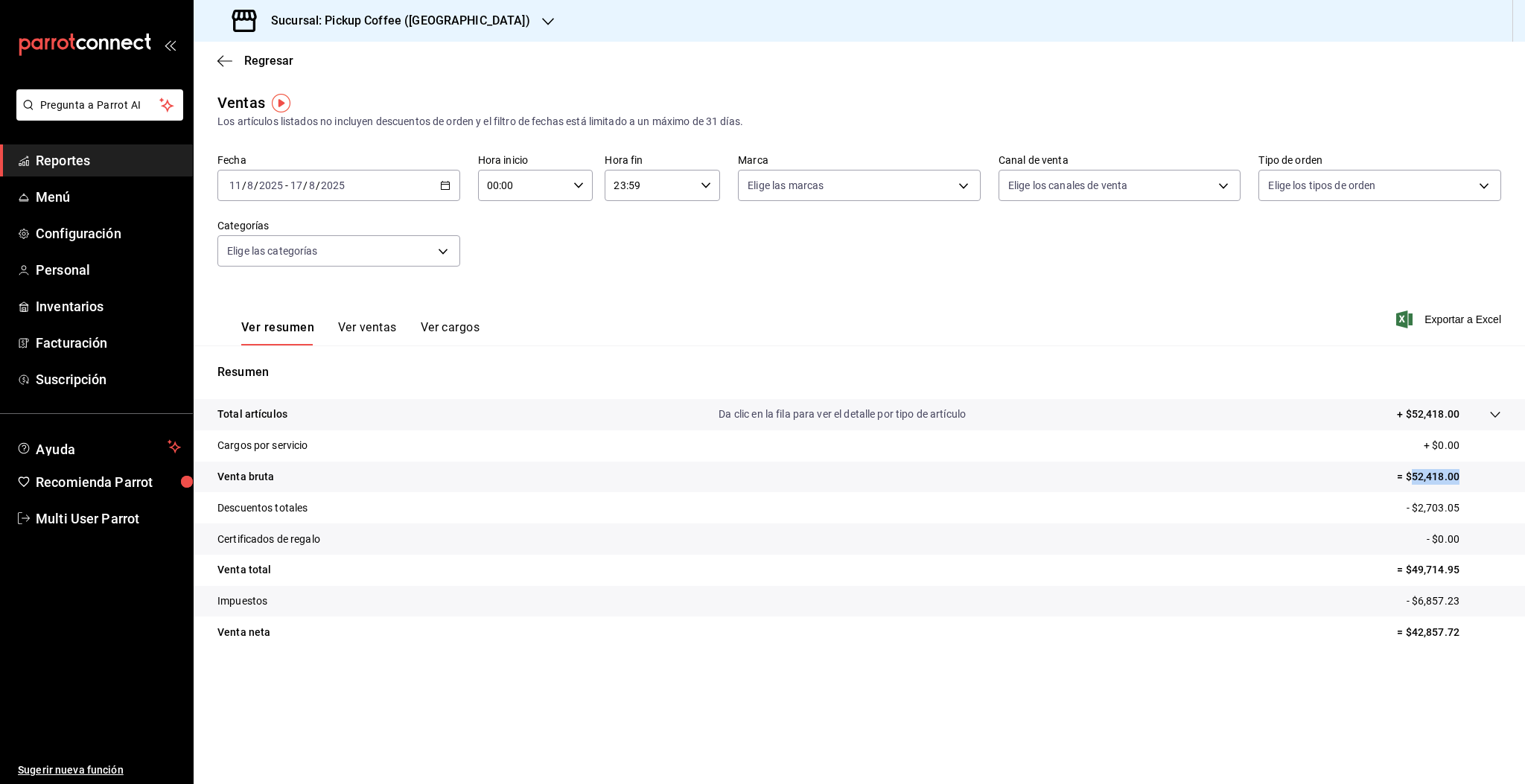
drag, startPoint x: 1410, startPoint y: 478, endPoint x: 1462, endPoint y: 481, distance: 52.1
click at [1462, 481] on p "= $52,418.00" at bounding box center [1449, 477] width 104 height 16
copy p "52,418.00"
click at [426, 29] on h3 "Sucursal: Pickup Coffee ([GEOGRAPHIC_DATA])" at bounding box center [394, 21] width 271 height 18
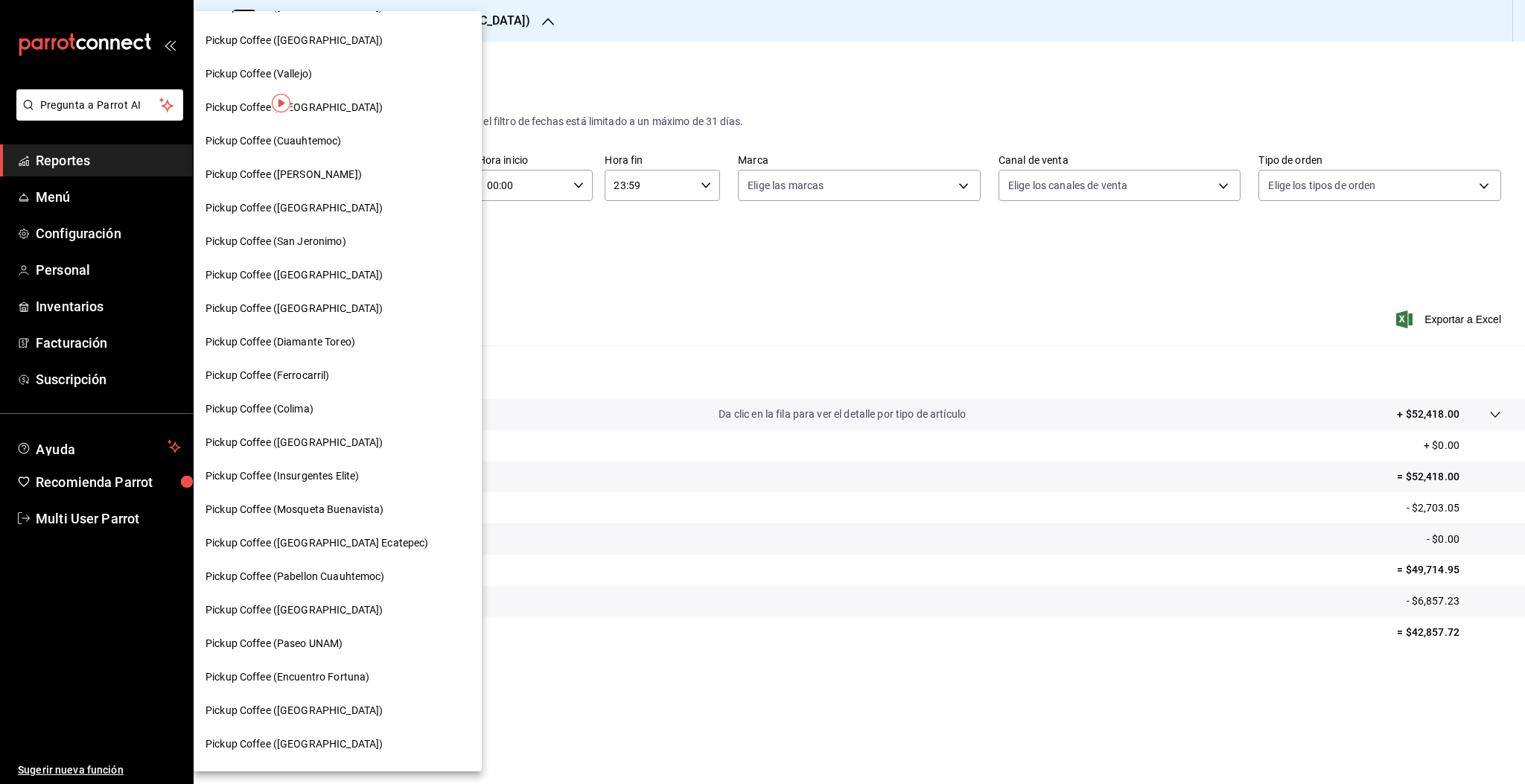
scroll to position [524, 0]
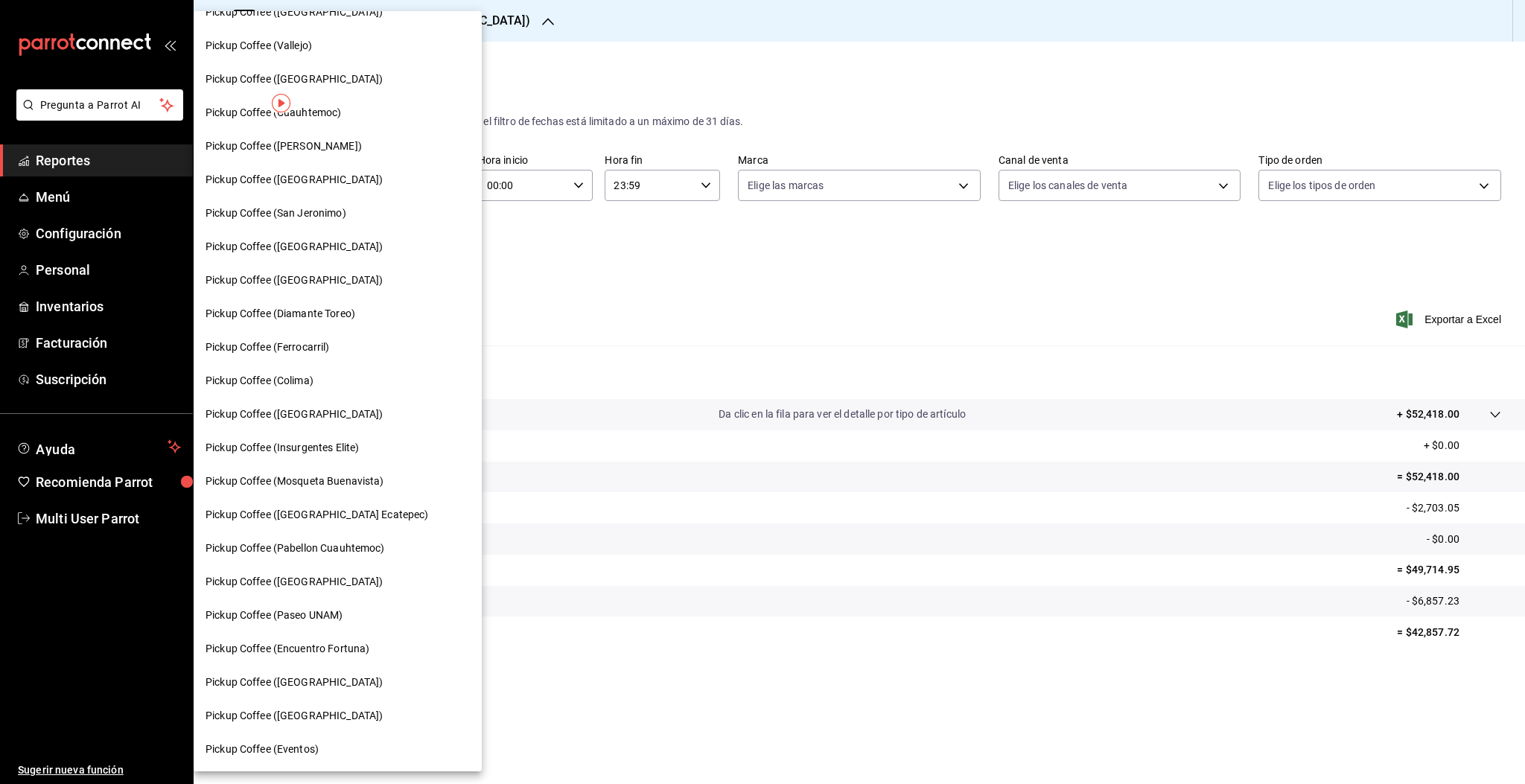
click at [330, 517] on span "Pickup Coffee ([GEOGRAPHIC_DATA] Ecatepec)" at bounding box center [317, 515] width 223 height 16
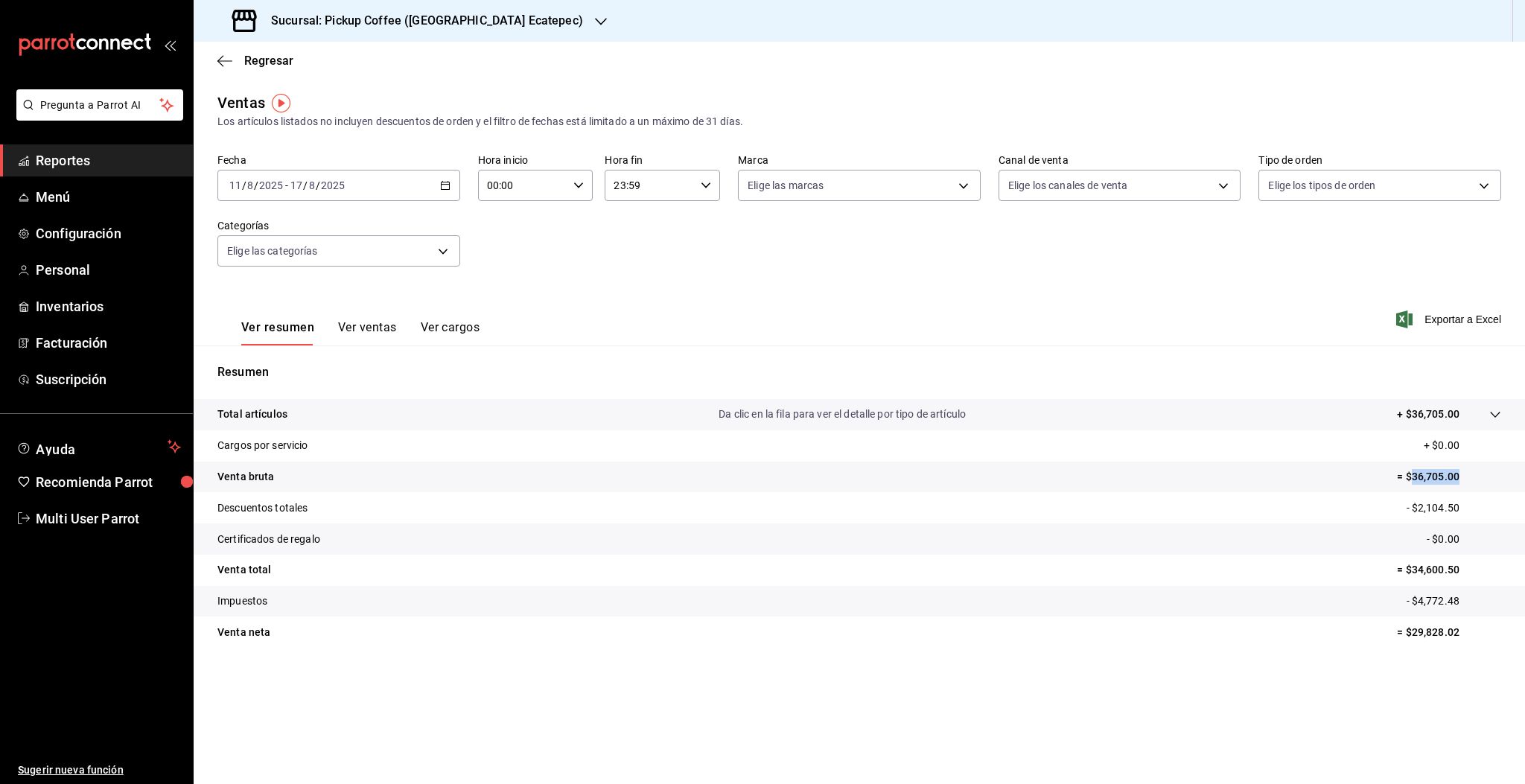
drag, startPoint x: 1412, startPoint y: 472, endPoint x: 1481, endPoint y: 468, distance: 69.1
click at [1481, 469] on p "= $36,705.00" at bounding box center [1449, 477] width 104 height 16
copy p "36,705.00"
